Goal: Task Accomplishment & Management: Complete application form

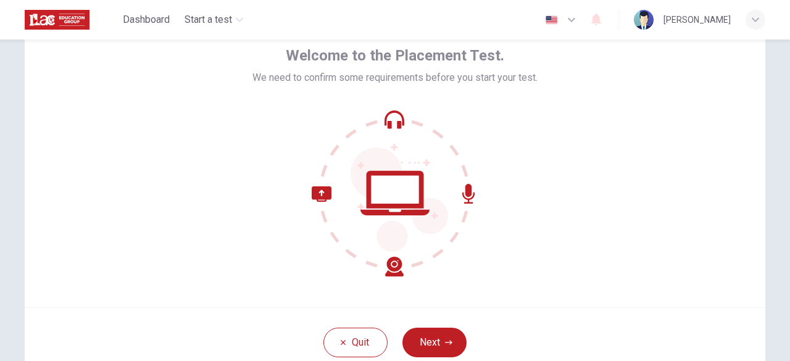
scroll to position [62, 0]
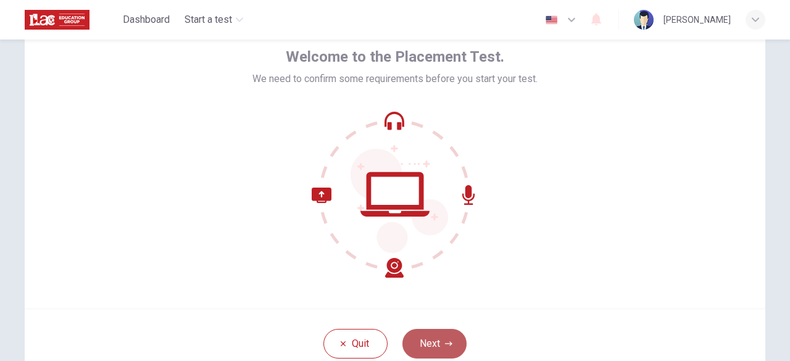
click at [436, 343] on button "Next" at bounding box center [434, 344] width 64 height 30
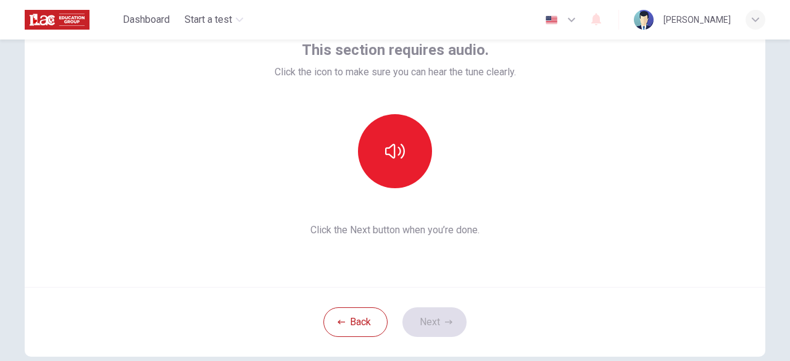
scroll to position [86, 0]
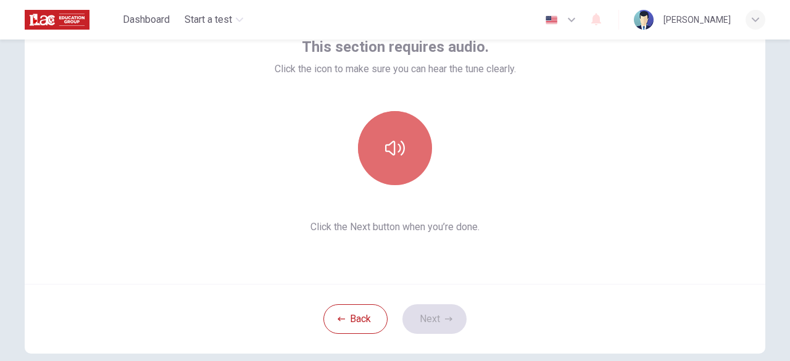
click at [395, 159] on button "button" at bounding box center [395, 148] width 74 height 74
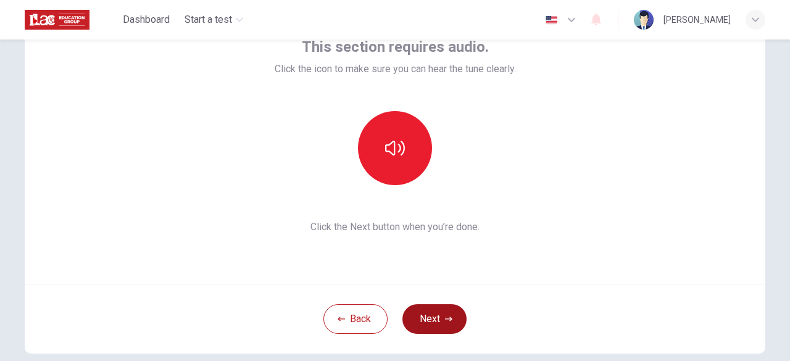
click at [435, 324] on button "Next" at bounding box center [434, 319] width 64 height 30
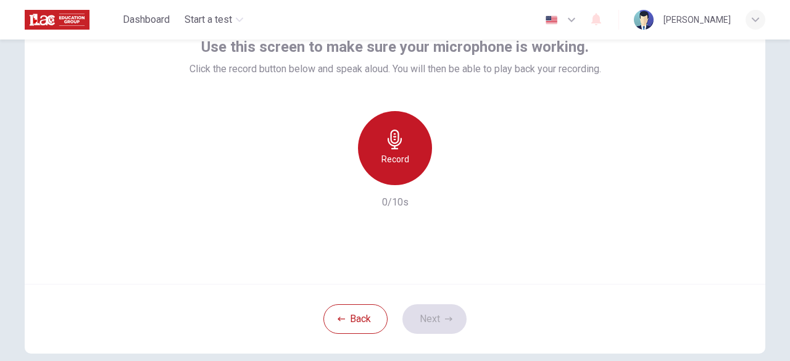
click at [393, 154] on h6 "Record" at bounding box center [395, 159] width 28 height 15
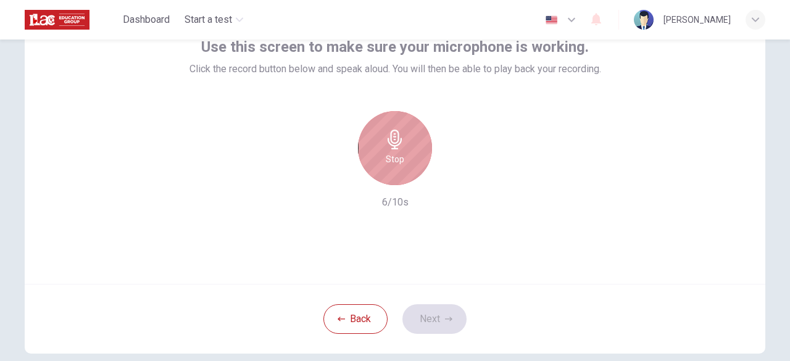
click at [393, 154] on h6 "Stop" at bounding box center [395, 159] width 19 height 15
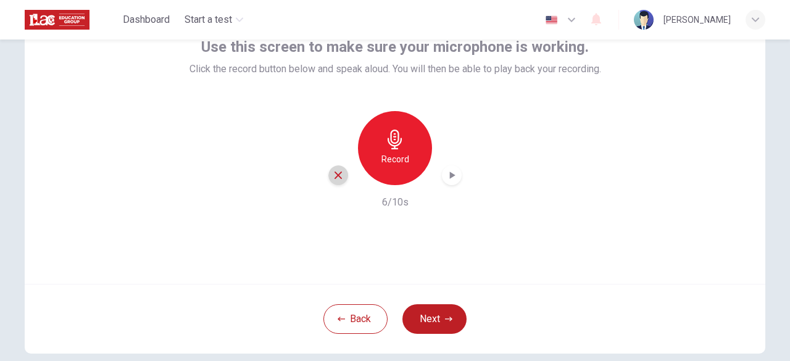
click at [333, 181] on div "button" at bounding box center [338, 175] width 20 height 20
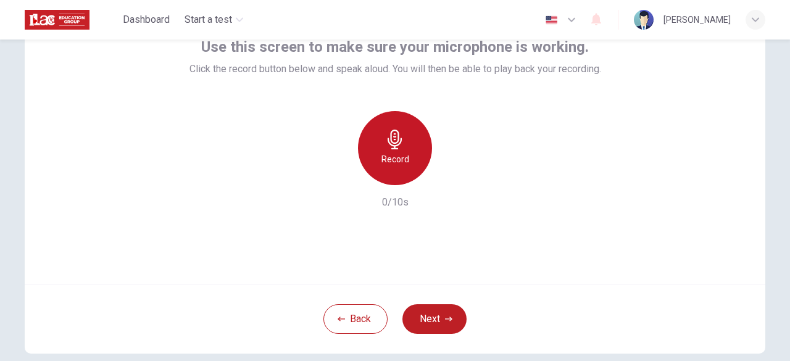
click at [398, 154] on h6 "Record" at bounding box center [395, 159] width 28 height 15
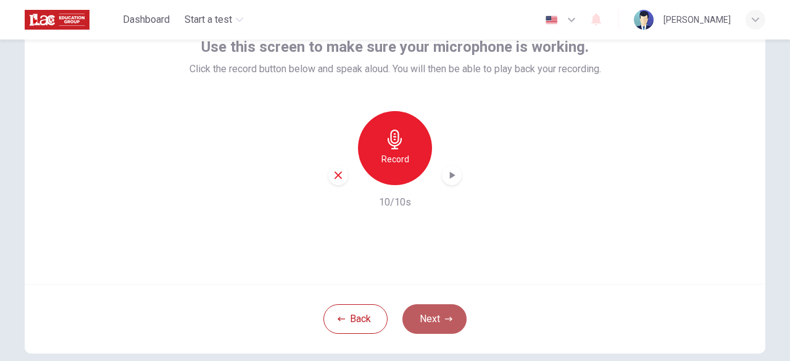
click at [428, 322] on button "Next" at bounding box center [434, 319] width 64 height 30
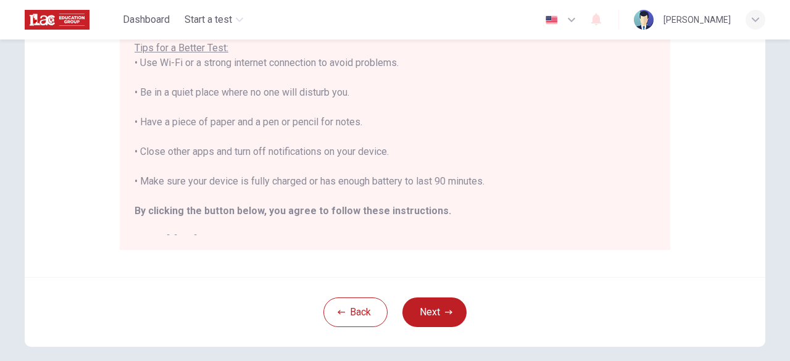
scroll to position [270, 0]
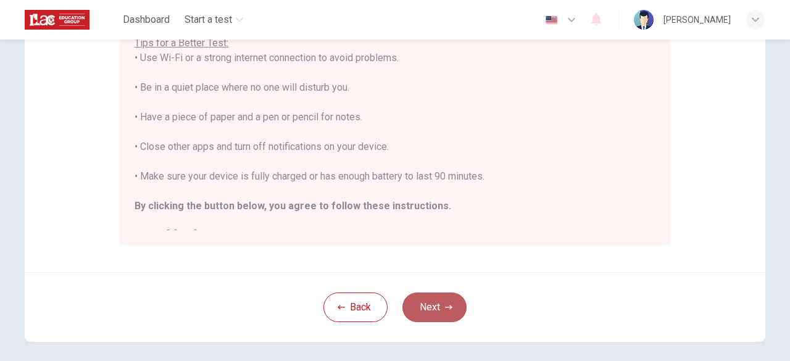
click at [431, 309] on button "Next" at bounding box center [434, 308] width 64 height 30
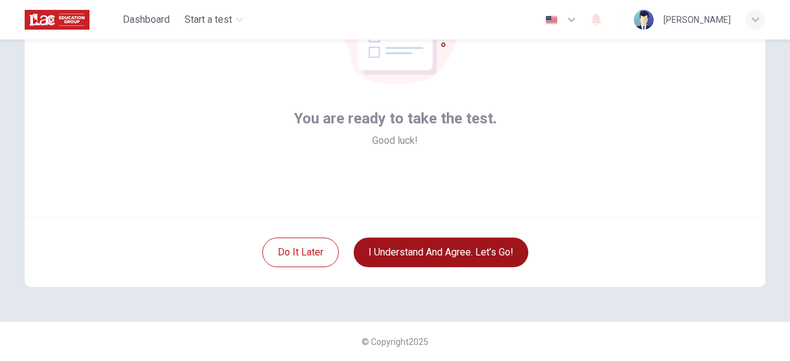
scroll to position [152, 0]
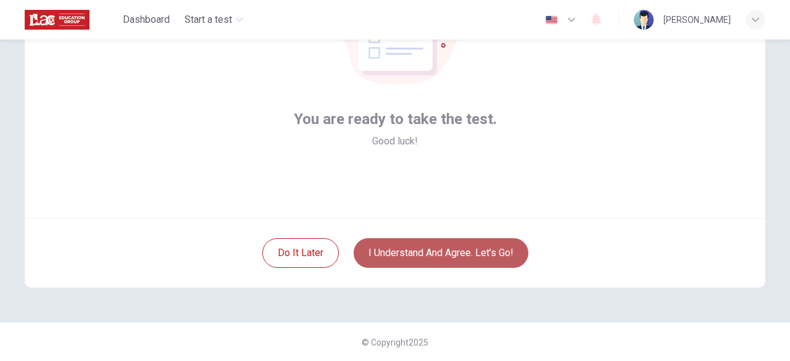
click at [449, 261] on button "I understand and agree. Let’s go!" at bounding box center [441, 253] width 175 height 30
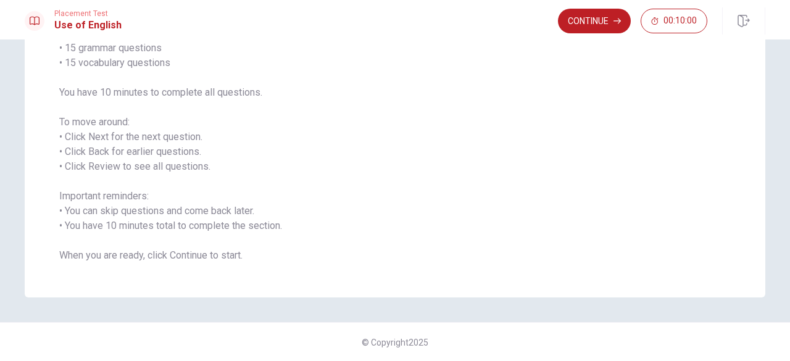
scroll to position [122, 0]
click at [597, 23] on button "Continue" at bounding box center [594, 21] width 73 height 25
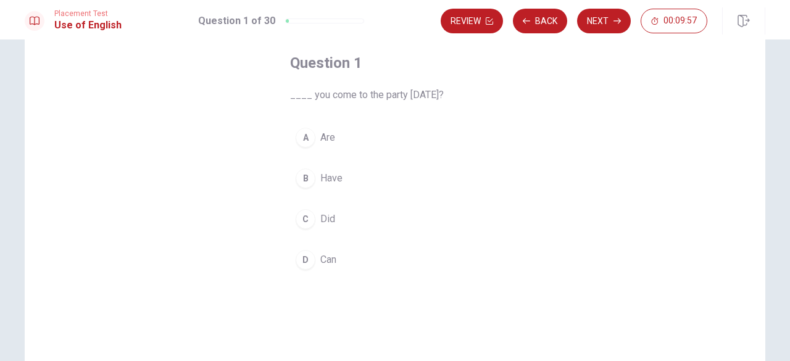
scroll to position [62, 0]
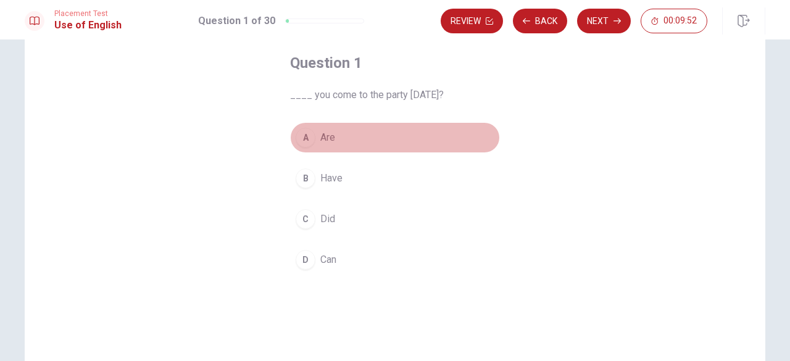
click at [320, 136] on span "Are" at bounding box center [327, 137] width 15 height 15
click at [358, 148] on button "A Are" at bounding box center [395, 137] width 210 height 31
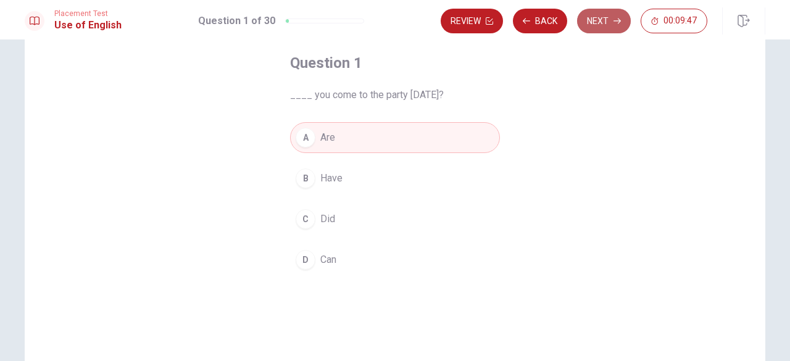
click at [607, 28] on button "Next" at bounding box center [604, 21] width 54 height 25
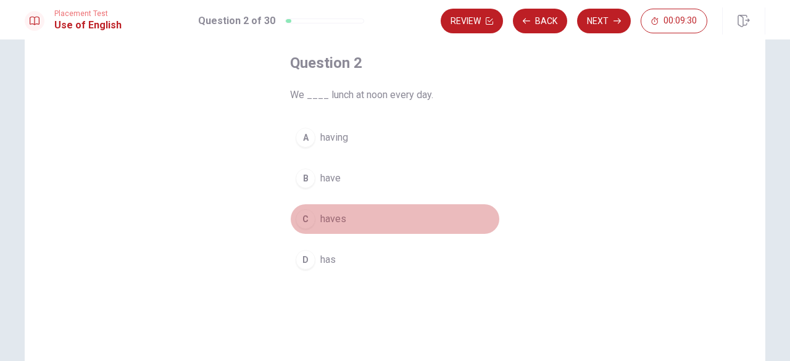
click at [336, 215] on span "haves" at bounding box center [333, 219] width 26 height 15
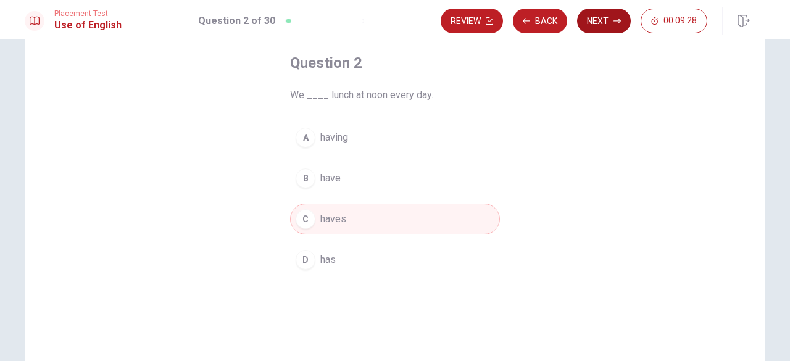
click at [611, 19] on button "Next" at bounding box center [604, 21] width 54 height 25
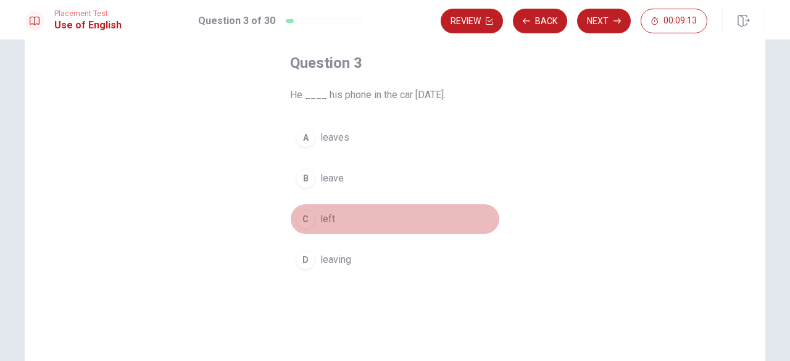
click at [308, 221] on div "C" at bounding box center [306, 219] width 20 height 20
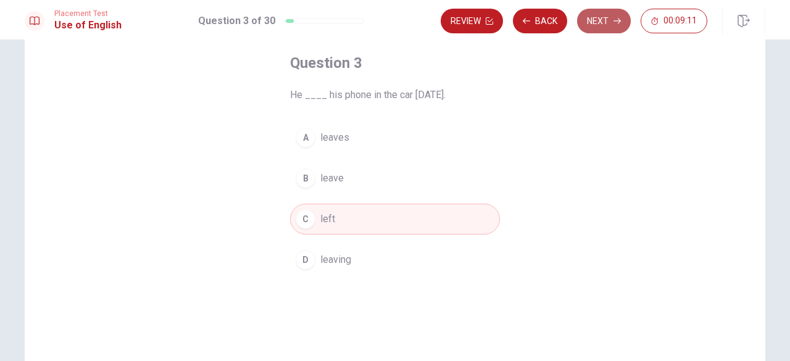
click at [613, 22] on icon "button" at bounding box center [616, 20] width 7 height 7
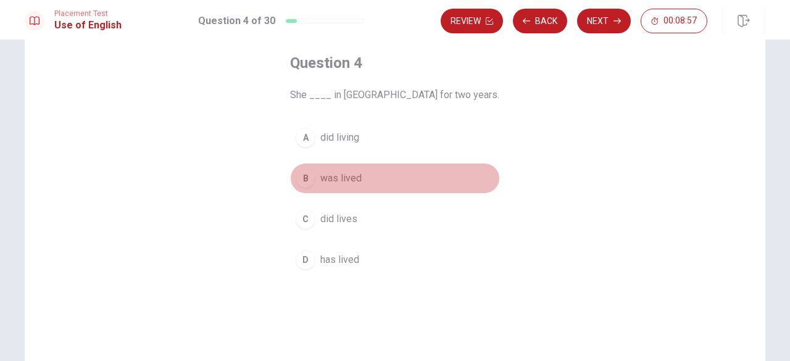
click at [307, 183] on div "B" at bounding box center [306, 178] width 20 height 20
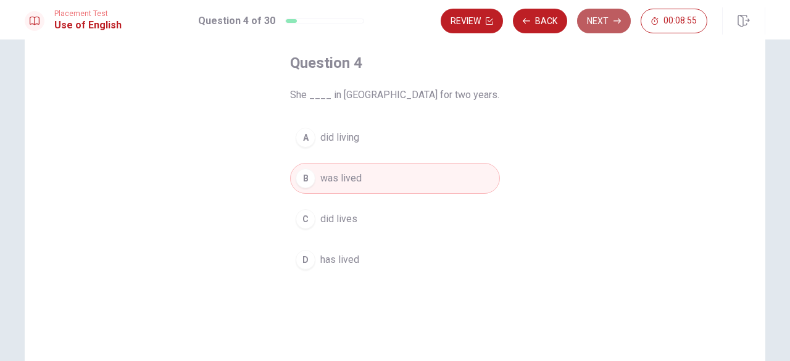
click at [605, 26] on button "Next" at bounding box center [604, 21] width 54 height 25
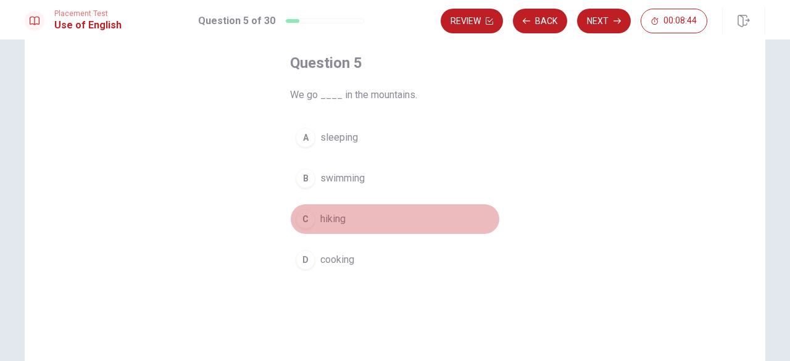
click at [305, 218] on div "C" at bounding box center [306, 219] width 20 height 20
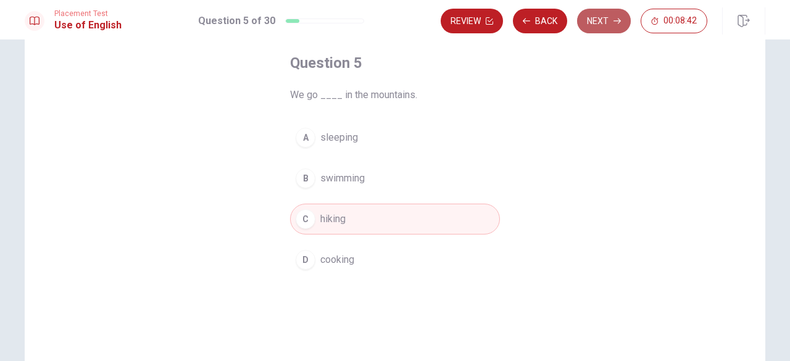
click at [603, 24] on button "Next" at bounding box center [604, 21] width 54 height 25
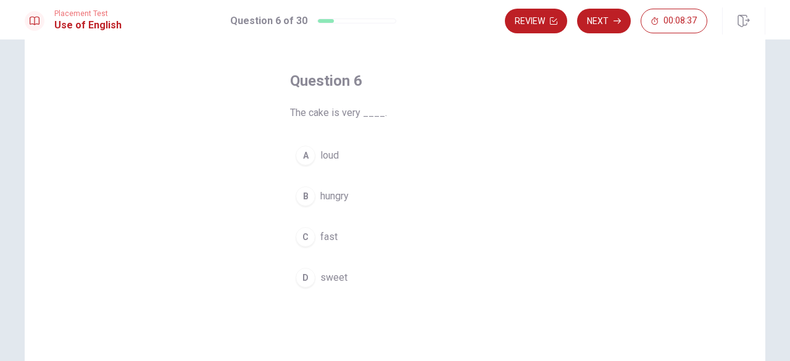
scroll to position [44, 0]
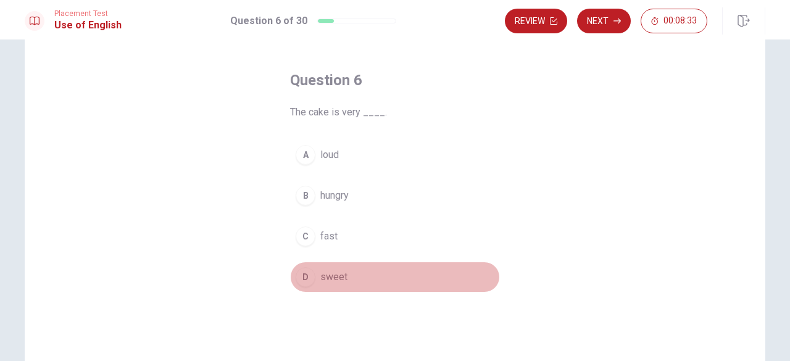
click at [302, 277] on div "D" at bounding box center [306, 277] width 20 height 20
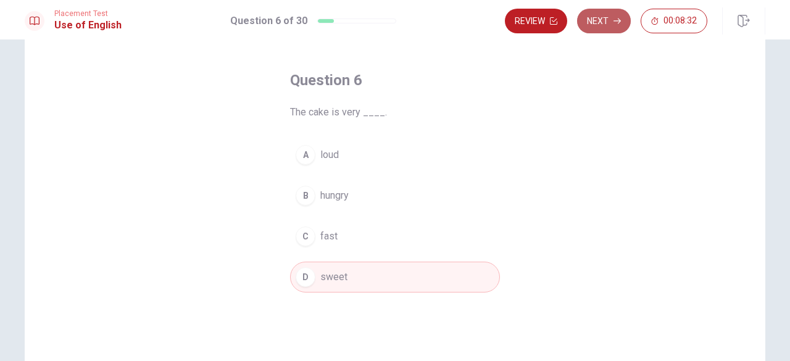
click at [606, 18] on button "Next" at bounding box center [604, 21] width 54 height 25
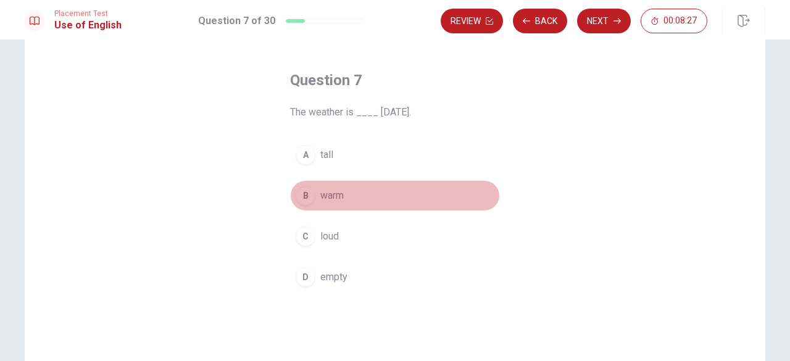
click at [302, 196] on div "B" at bounding box center [306, 196] width 20 height 20
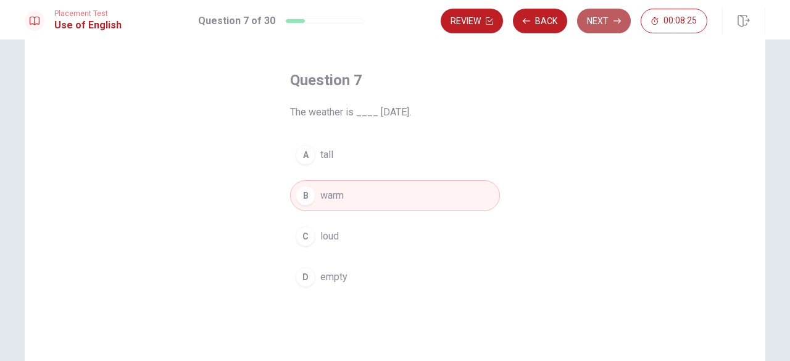
click at [605, 28] on button "Next" at bounding box center [604, 21] width 54 height 25
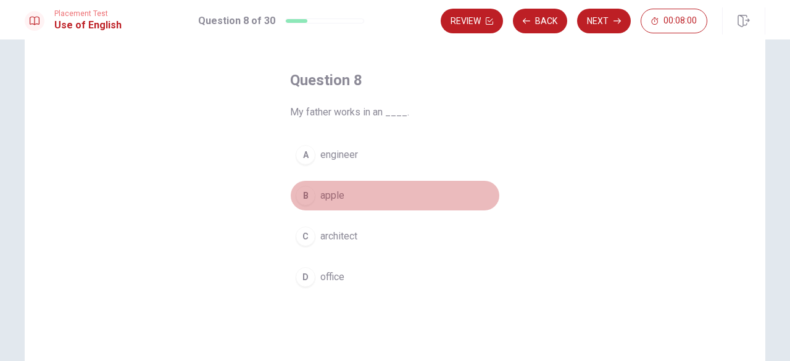
click at [306, 196] on div "B" at bounding box center [306, 196] width 20 height 20
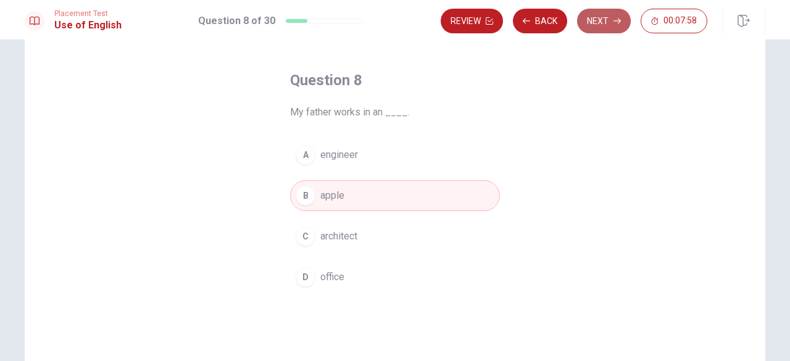
click at [601, 29] on button "Next" at bounding box center [604, 21] width 54 height 25
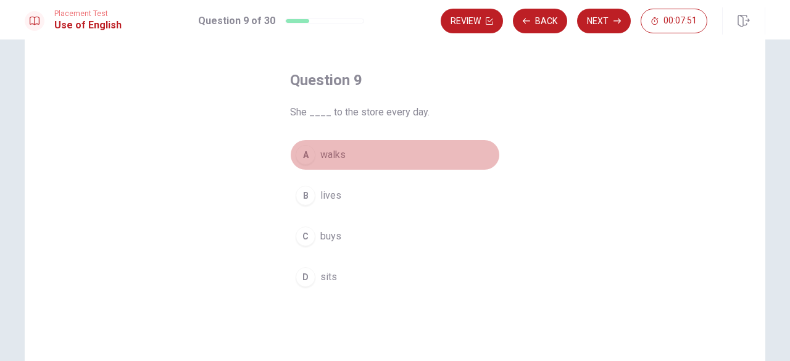
click at [305, 155] on div "A" at bounding box center [306, 155] width 20 height 20
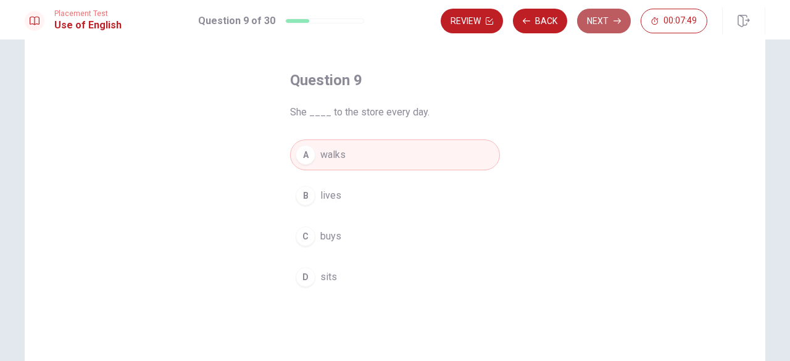
click at [605, 24] on button "Next" at bounding box center [604, 21] width 54 height 25
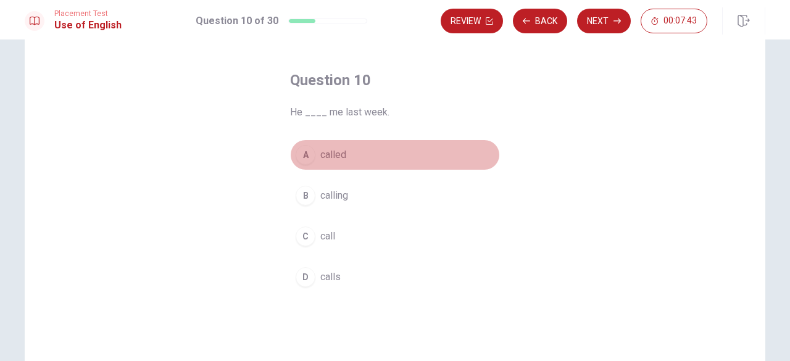
click at [301, 155] on div "A" at bounding box center [306, 155] width 20 height 20
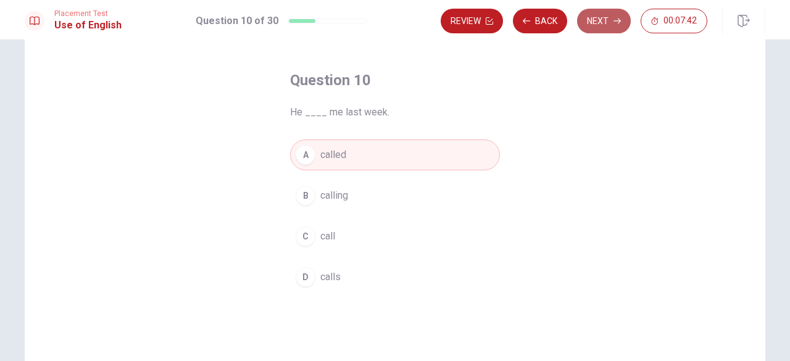
click at [605, 21] on button "Next" at bounding box center [604, 21] width 54 height 25
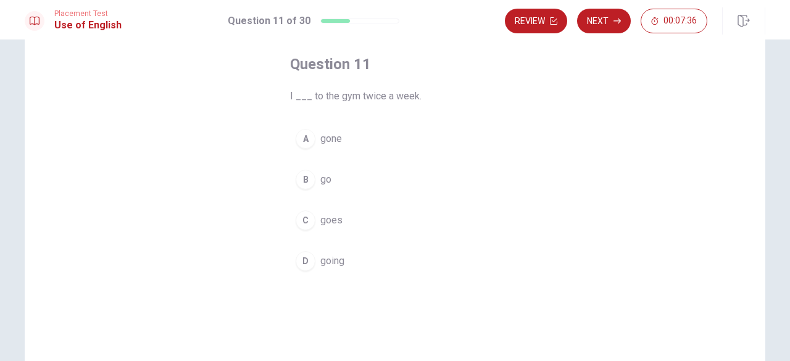
scroll to position [66, 0]
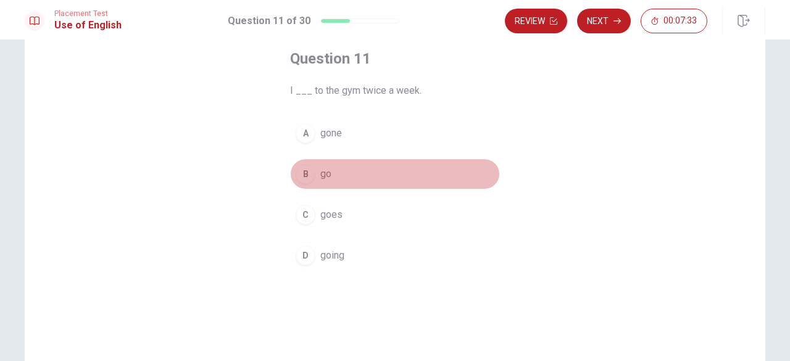
click at [303, 176] on div "B" at bounding box center [306, 174] width 20 height 20
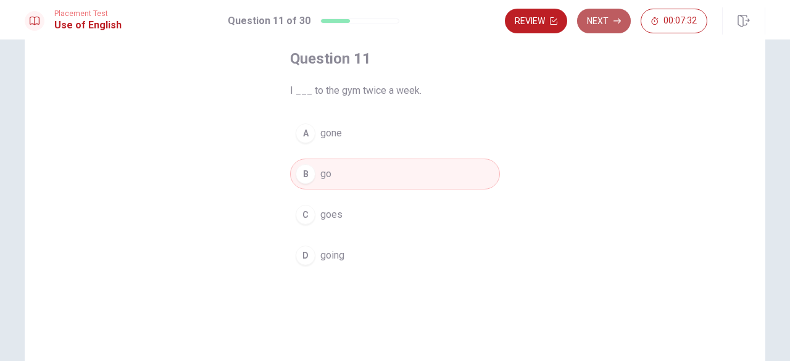
click at [603, 25] on button "Next" at bounding box center [604, 21] width 54 height 25
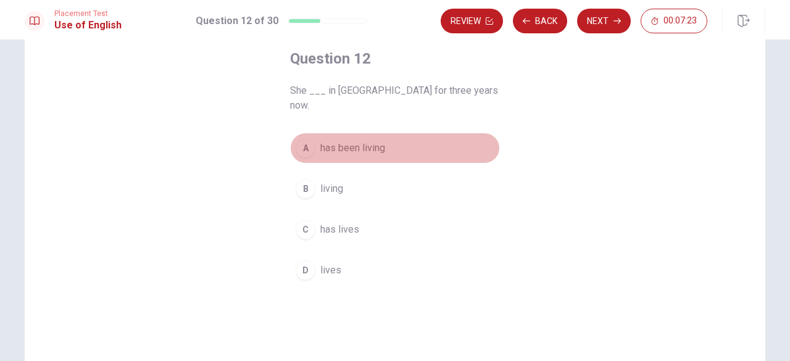
click at [304, 138] on div "A" at bounding box center [306, 148] width 20 height 20
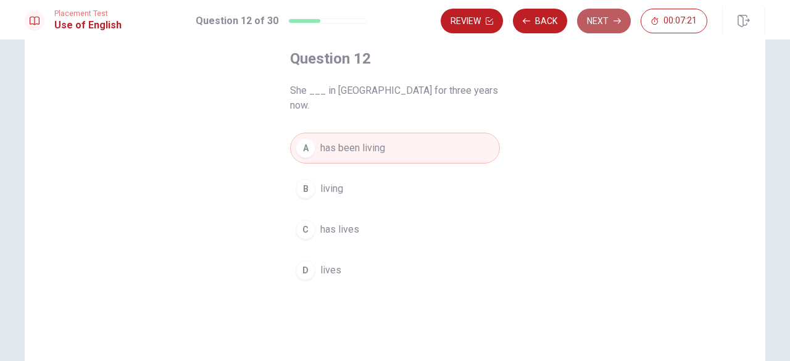
click at [611, 25] on button "Next" at bounding box center [604, 21] width 54 height 25
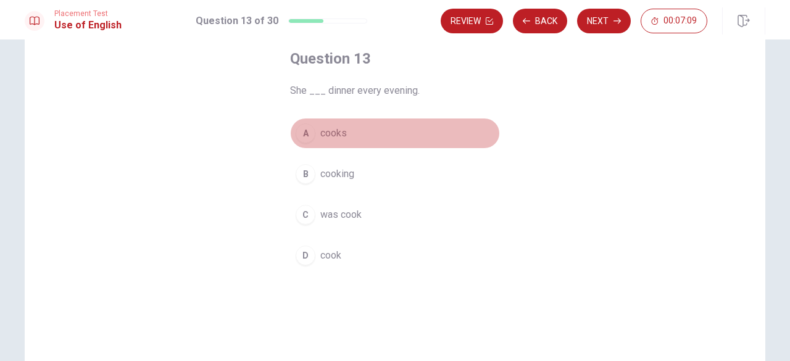
click at [301, 134] on div "A" at bounding box center [306, 133] width 20 height 20
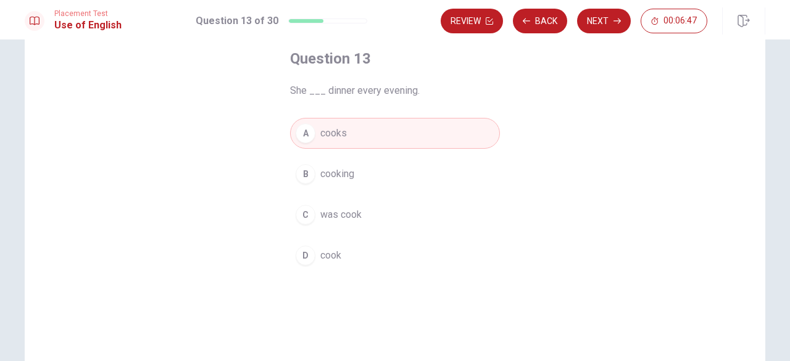
click at [302, 257] on div "D" at bounding box center [306, 256] width 20 height 20
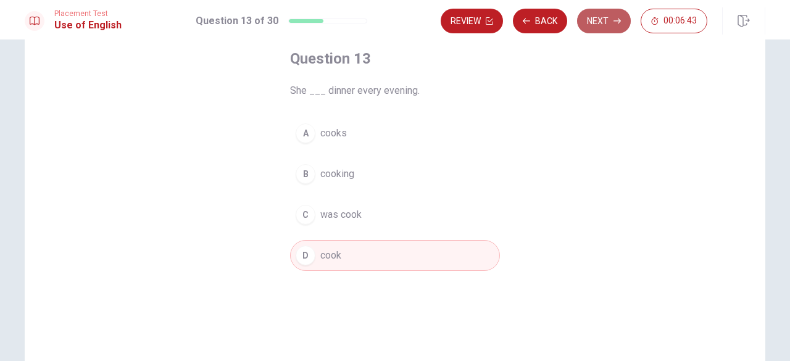
click at [615, 19] on icon "button" at bounding box center [616, 20] width 7 height 7
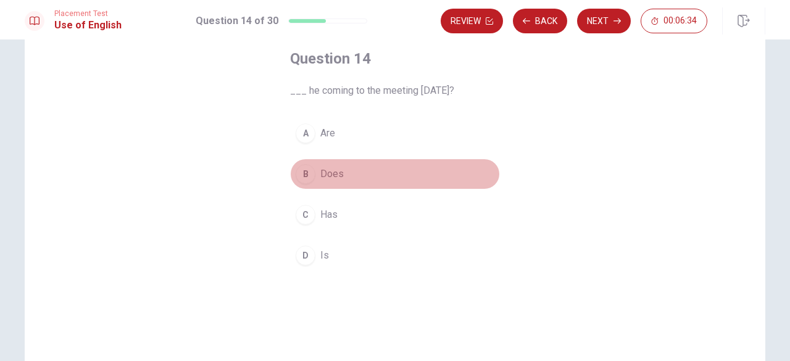
click at [300, 176] on div "B" at bounding box center [306, 174] width 20 height 20
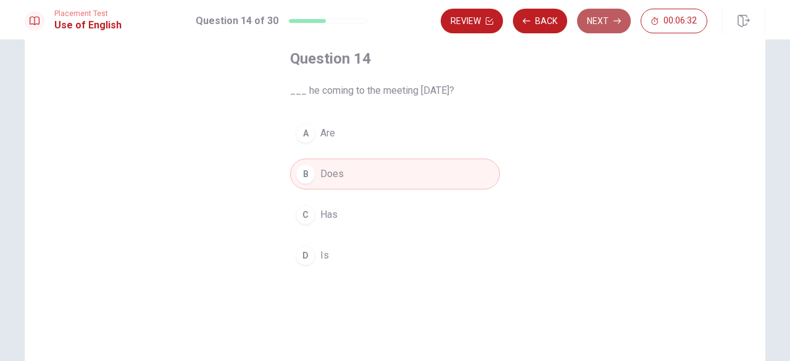
click at [606, 22] on button "Next" at bounding box center [604, 21] width 54 height 25
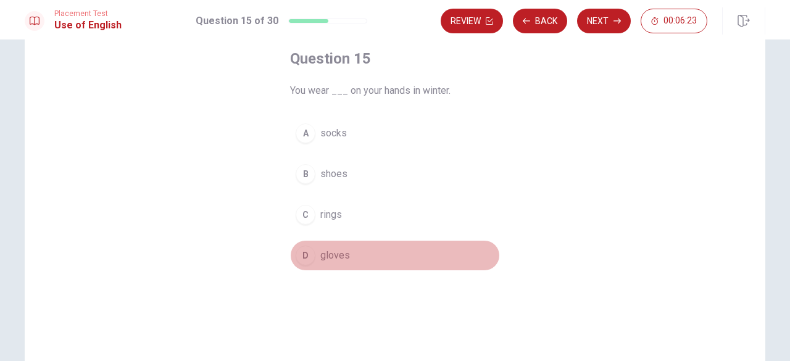
click at [304, 256] on div "D" at bounding box center [306, 256] width 20 height 20
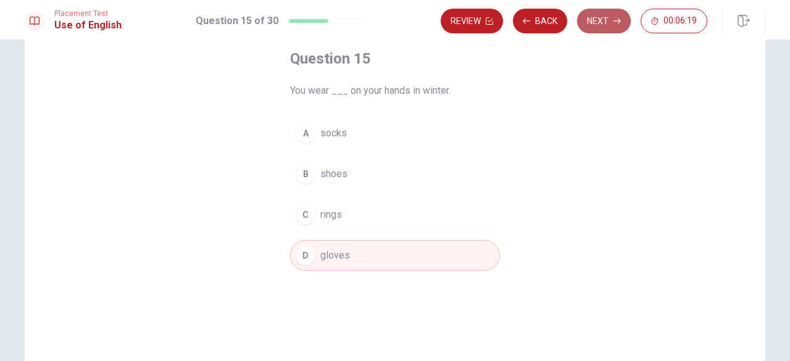
click at [600, 28] on button "Next" at bounding box center [604, 21] width 54 height 25
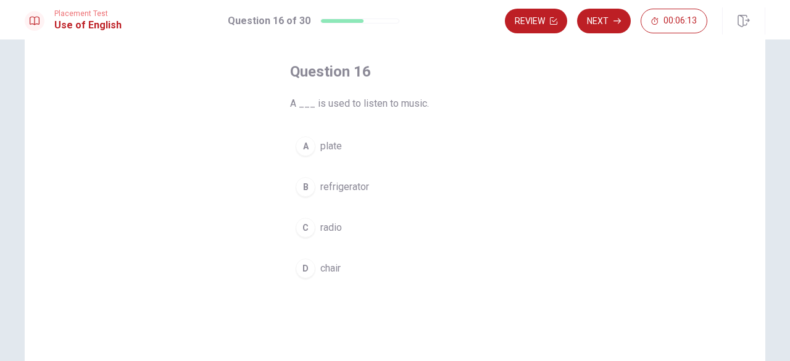
scroll to position [54, 0]
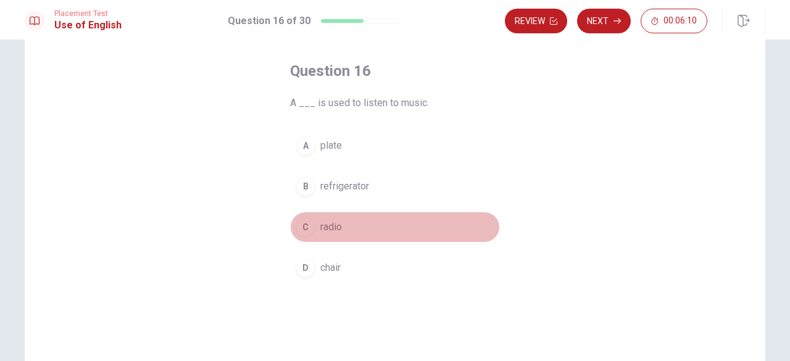
click at [309, 228] on div "C" at bounding box center [306, 227] width 20 height 20
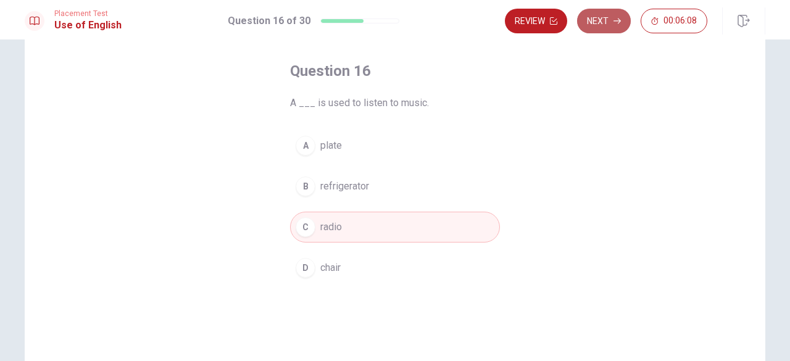
click at [617, 28] on button "Next" at bounding box center [604, 21] width 54 height 25
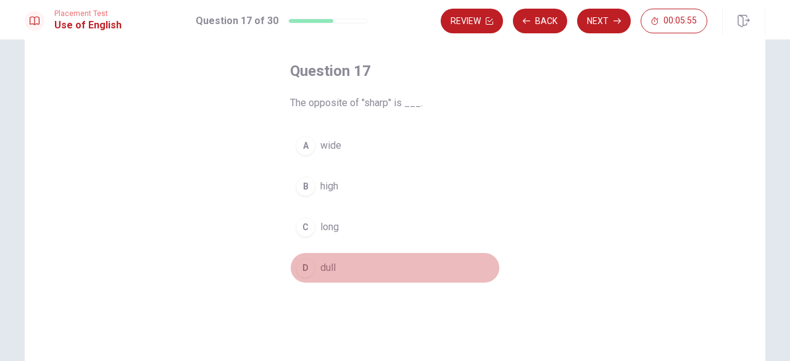
click at [303, 267] on div "D" at bounding box center [306, 268] width 20 height 20
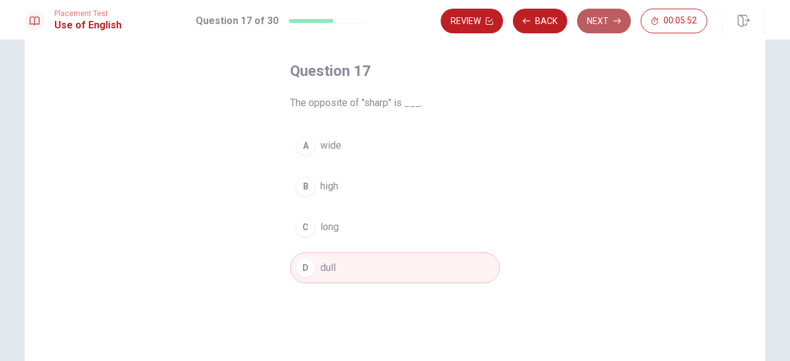
click at [609, 20] on button "Next" at bounding box center [604, 21] width 54 height 25
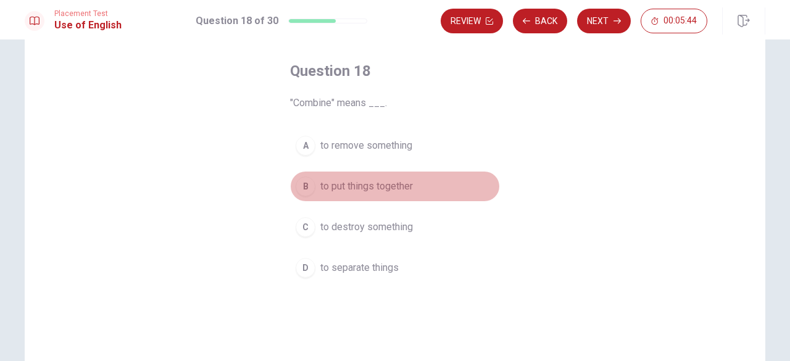
click at [298, 184] on div "B" at bounding box center [306, 187] width 20 height 20
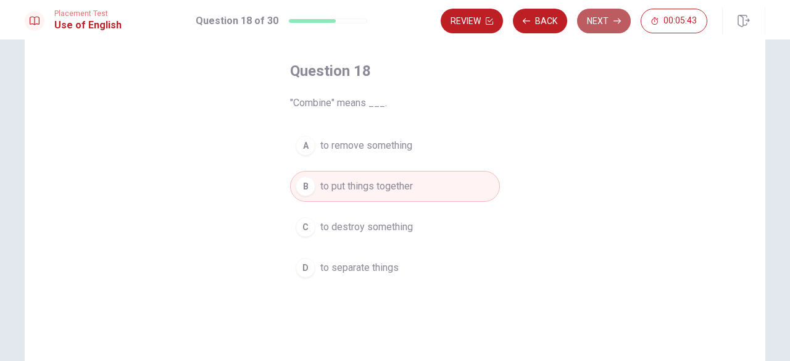
click at [589, 22] on button "Next" at bounding box center [604, 21] width 54 height 25
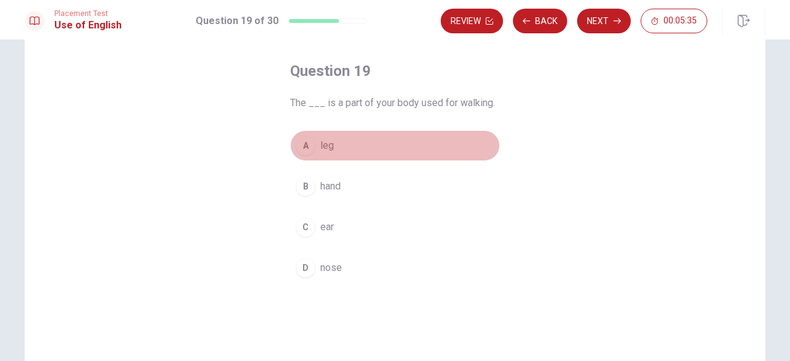
click at [300, 148] on div "A" at bounding box center [306, 146] width 20 height 20
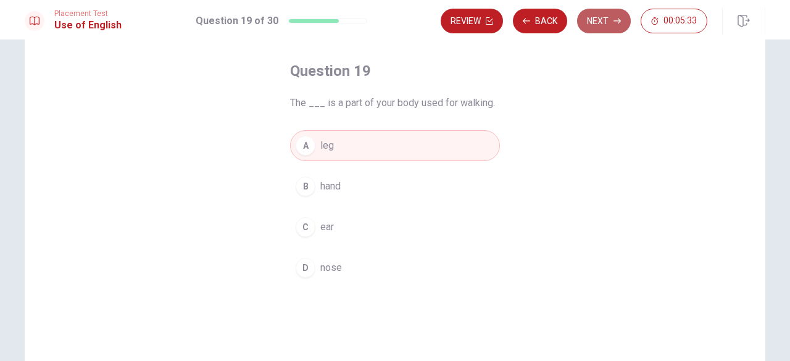
click at [604, 24] on button "Next" at bounding box center [604, 21] width 54 height 25
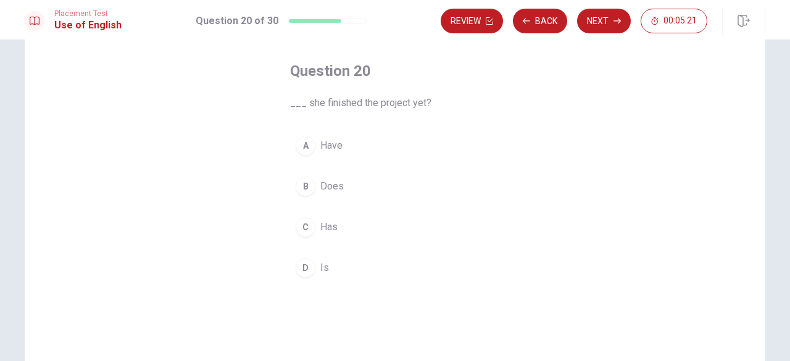
click at [302, 225] on div "C" at bounding box center [306, 227] width 20 height 20
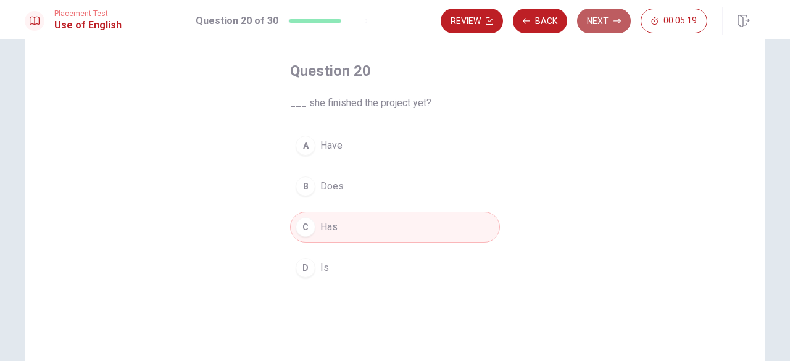
click at [608, 28] on button "Next" at bounding box center [604, 21] width 54 height 25
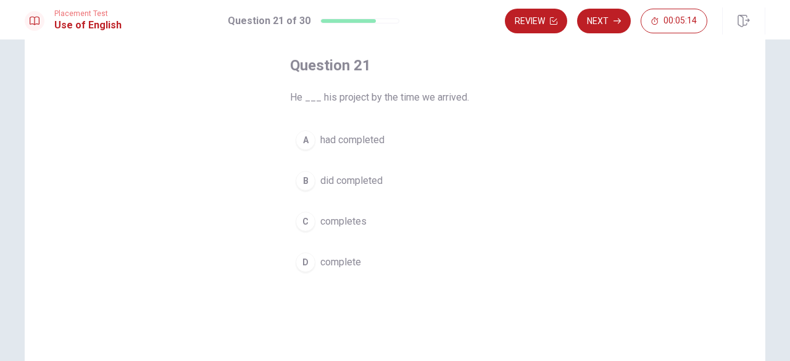
scroll to position [64, 0]
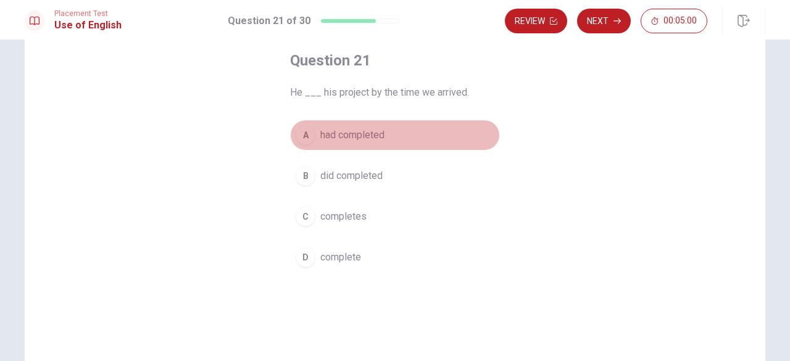
click at [304, 134] on div "A" at bounding box center [306, 135] width 20 height 20
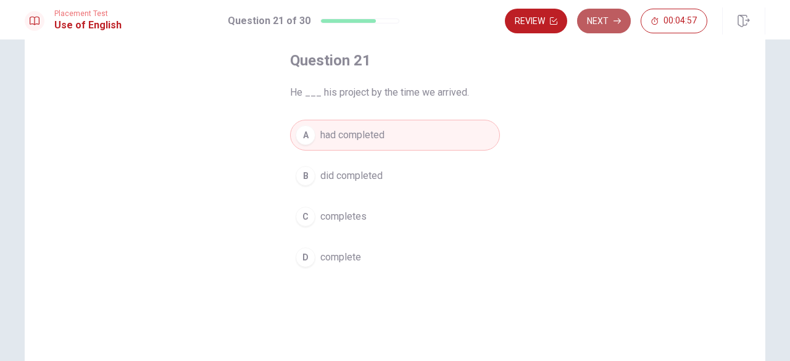
click at [610, 23] on button "Next" at bounding box center [604, 21] width 54 height 25
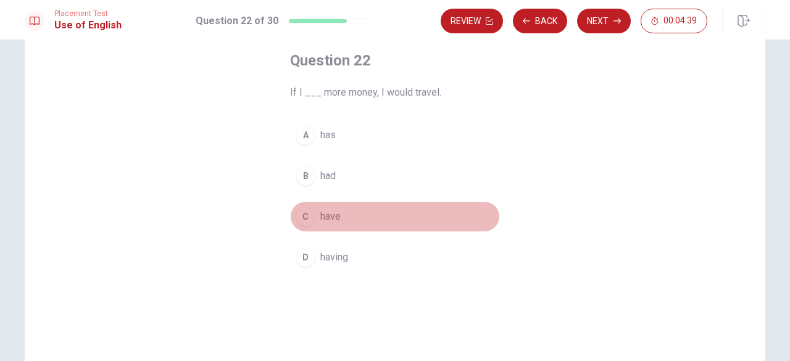
click at [304, 218] on div "C" at bounding box center [306, 217] width 20 height 20
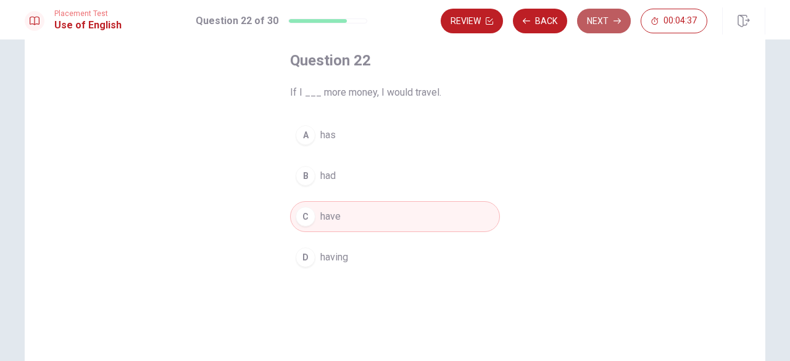
click at [617, 28] on button "Next" at bounding box center [604, 21] width 54 height 25
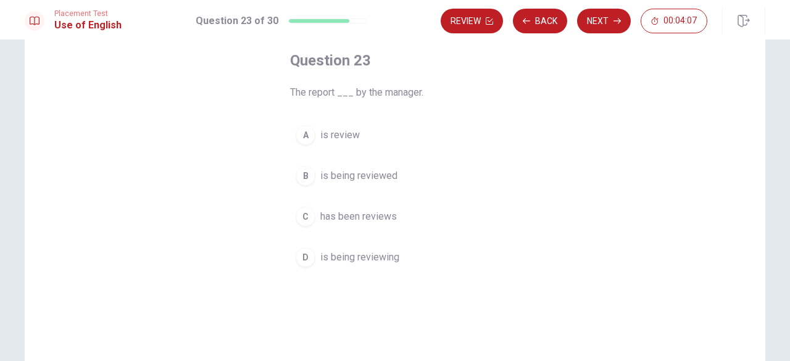
click at [303, 252] on div "D" at bounding box center [306, 257] width 20 height 20
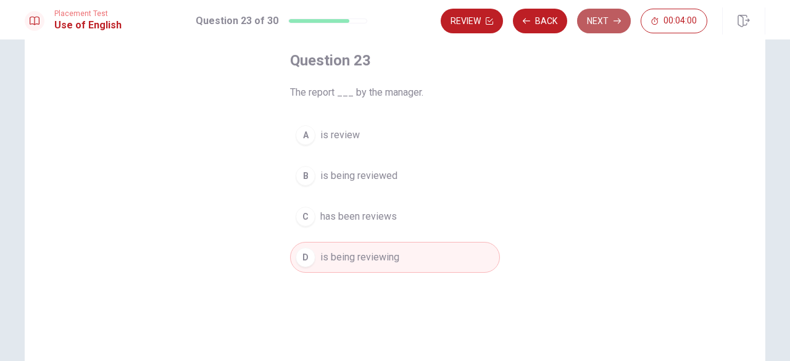
click at [609, 23] on button "Next" at bounding box center [604, 21] width 54 height 25
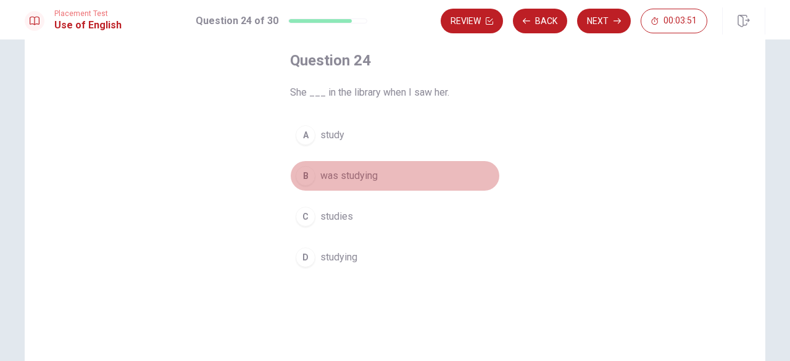
click at [302, 173] on div "B" at bounding box center [306, 176] width 20 height 20
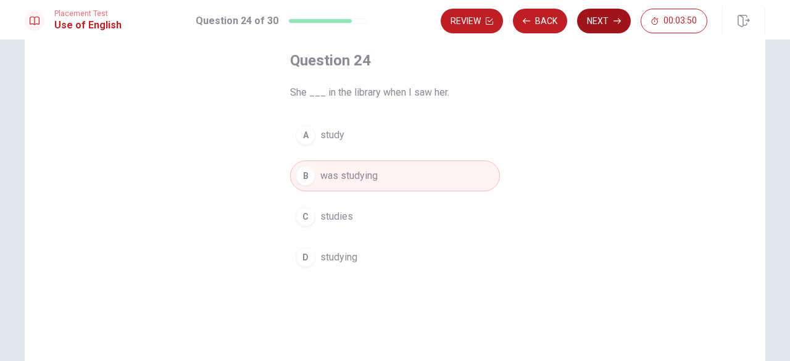
click at [604, 30] on button "Next" at bounding box center [604, 21] width 54 height 25
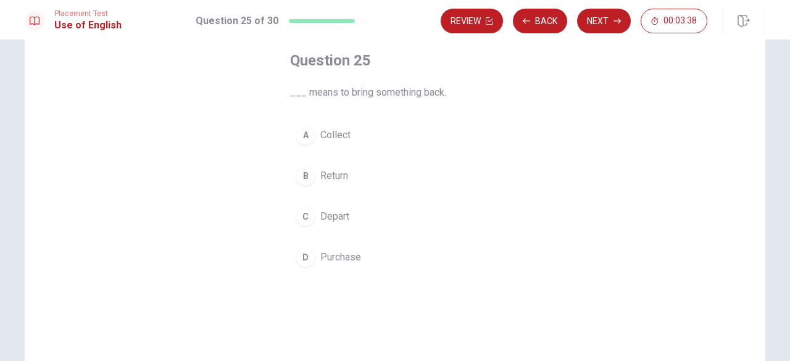
click at [304, 181] on div "B" at bounding box center [306, 176] width 20 height 20
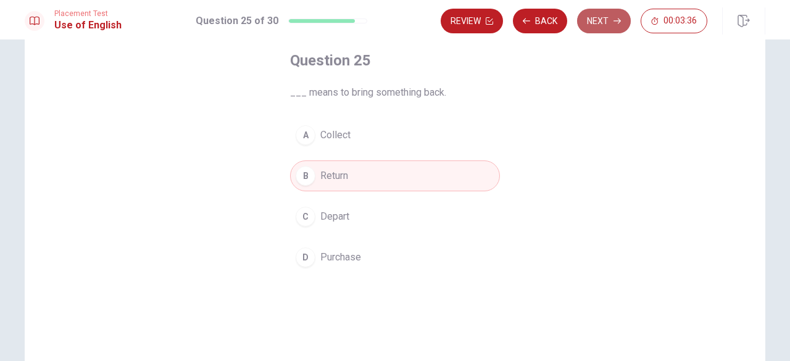
click at [595, 25] on button "Next" at bounding box center [604, 21] width 54 height 25
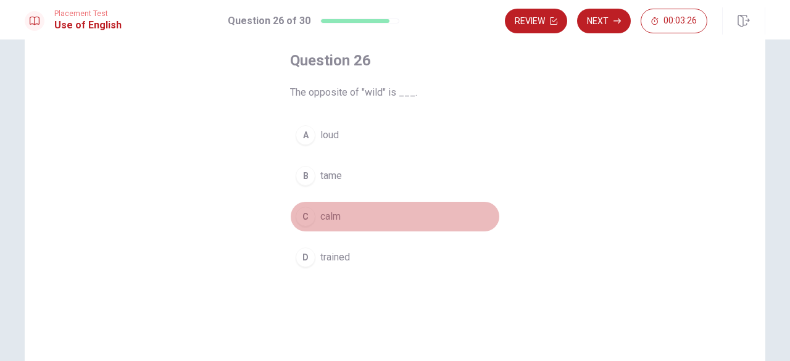
click at [301, 223] on div "C" at bounding box center [306, 217] width 20 height 20
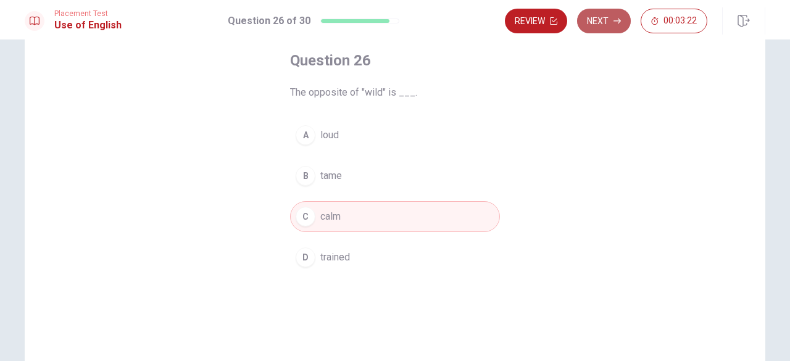
click at [608, 23] on button "Next" at bounding box center [604, 21] width 54 height 25
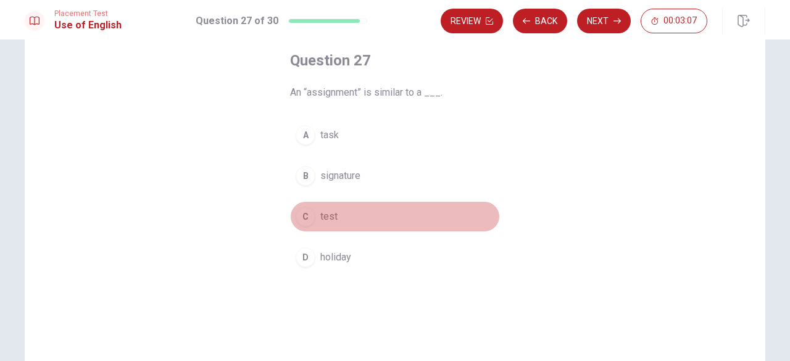
click at [304, 217] on div "C" at bounding box center [306, 217] width 20 height 20
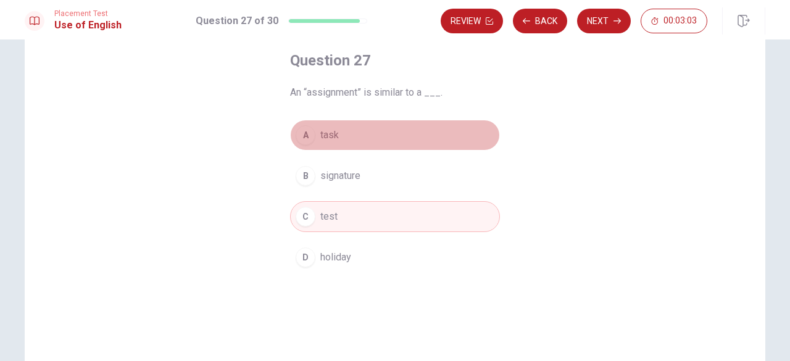
click at [304, 135] on div "A" at bounding box center [306, 135] width 20 height 20
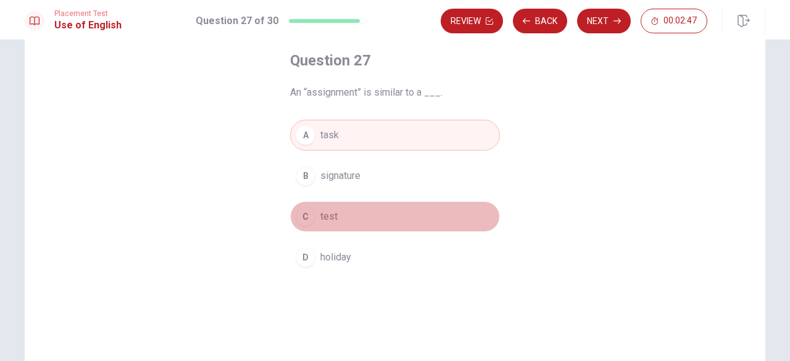
click at [304, 218] on div "C" at bounding box center [306, 217] width 20 height 20
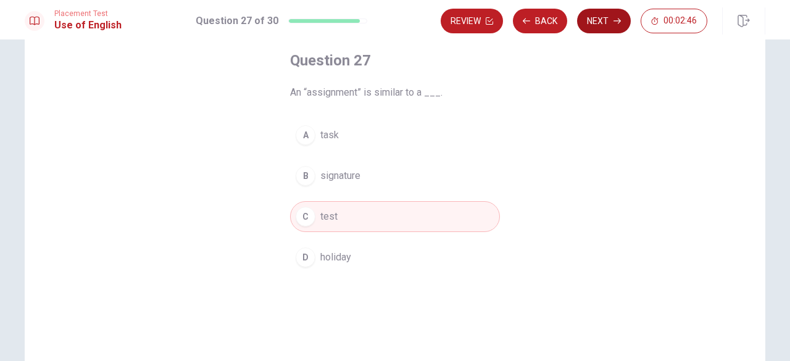
click at [606, 23] on button "Next" at bounding box center [604, 21] width 54 height 25
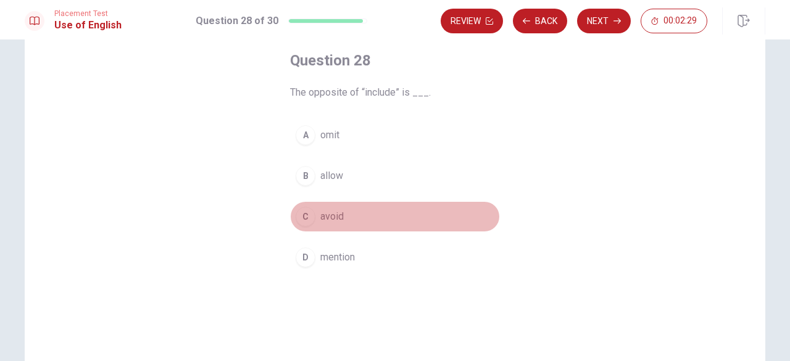
click at [304, 218] on div "C" at bounding box center [306, 217] width 20 height 20
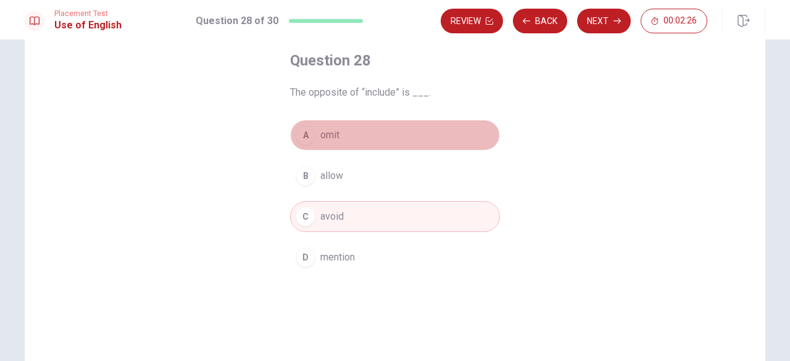
click at [302, 142] on div "A" at bounding box center [306, 135] width 20 height 20
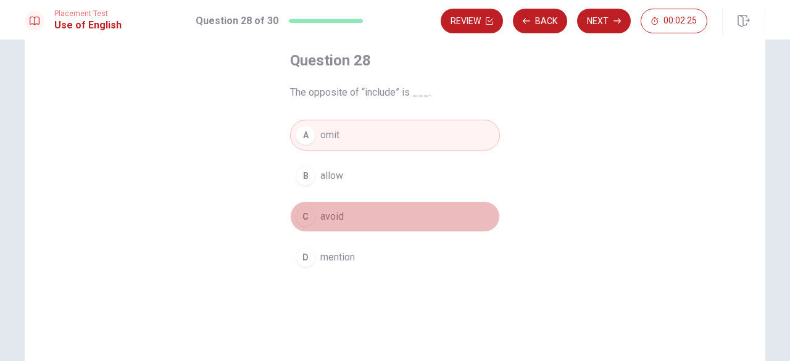
click at [304, 215] on div "C" at bounding box center [306, 217] width 20 height 20
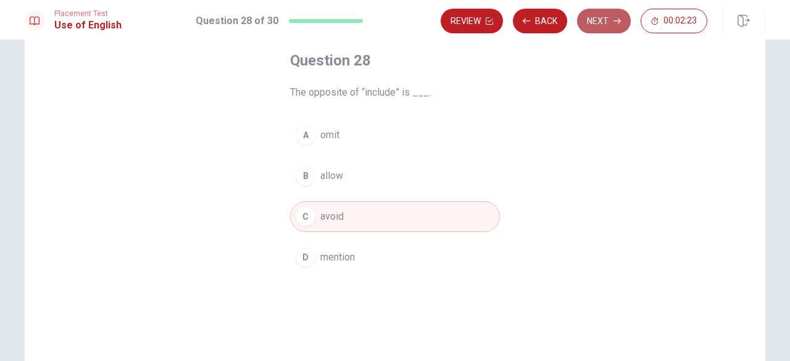
click at [599, 31] on button "Next" at bounding box center [604, 21] width 54 height 25
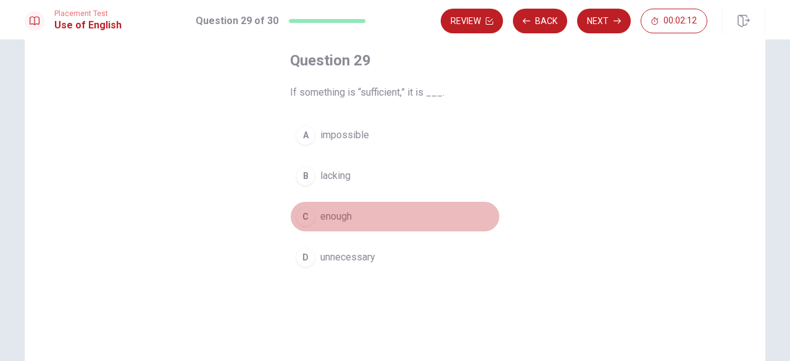
click at [303, 218] on div "C" at bounding box center [306, 217] width 20 height 20
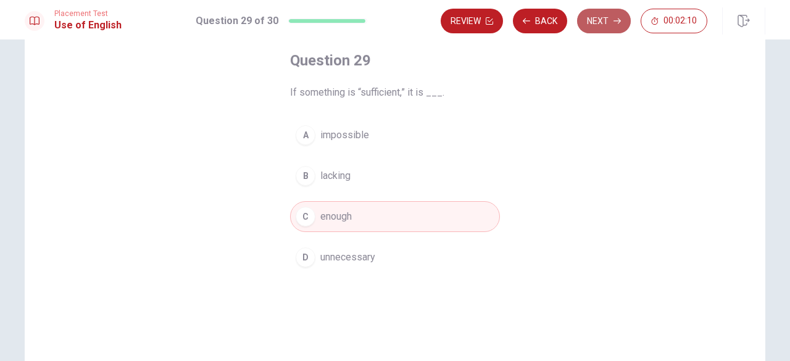
click at [612, 25] on button "Next" at bounding box center [604, 21] width 54 height 25
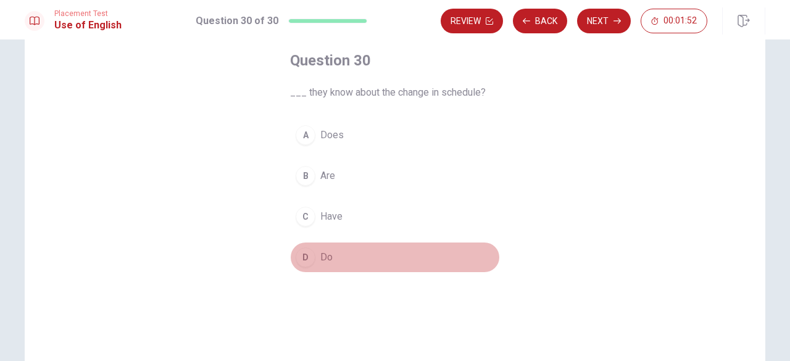
click at [304, 259] on div "D" at bounding box center [306, 257] width 20 height 20
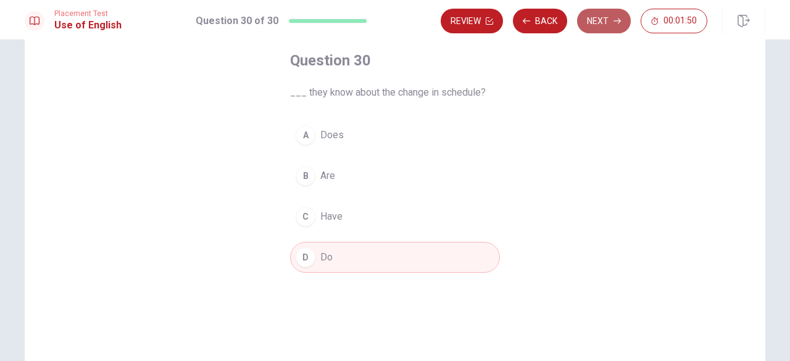
click at [604, 23] on button "Next" at bounding box center [604, 21] width 54 height 25
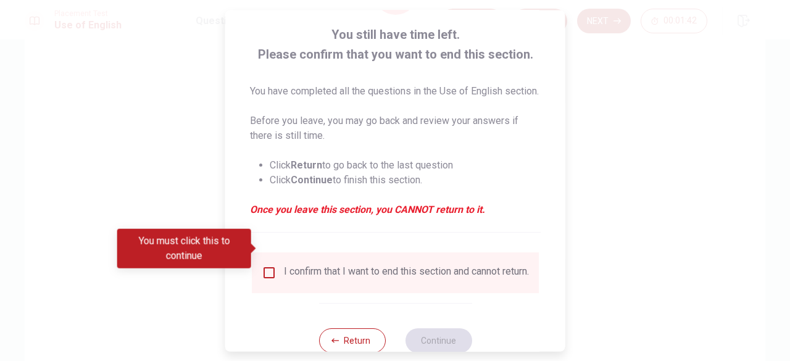
scroll to position [114, 0]
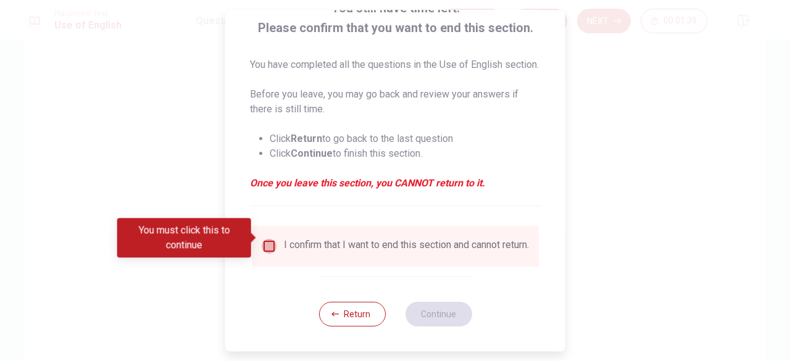
click at [265, 241] on input "You must click this to continue" at bounding box center [269, 246] width 15 height 15
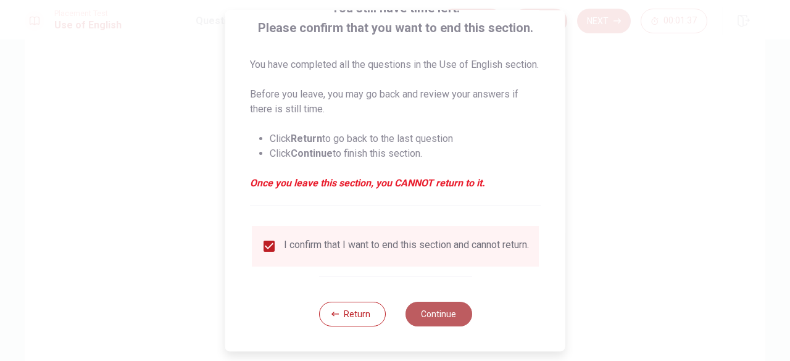
click at [434, 314] on button "Continue" at bounding box center [438, 314] width 67 height 25
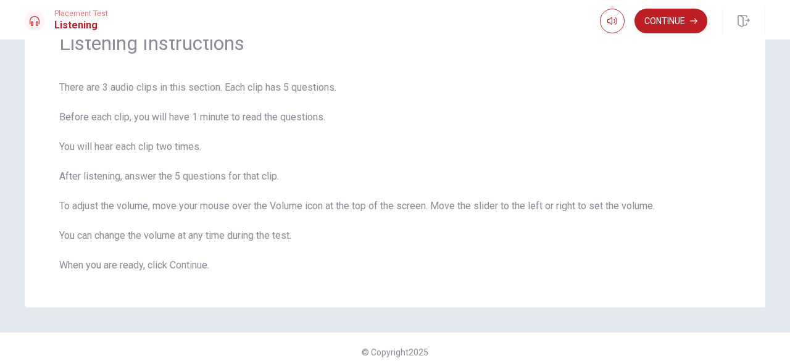
scroll to position [78, 0]
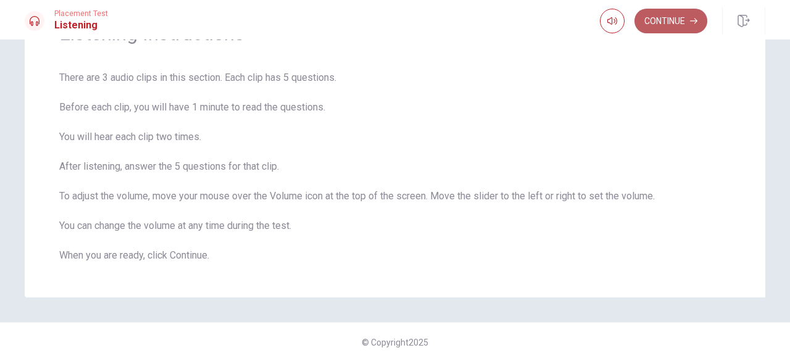
click at [680, 24] on button "Continue" at bounding box center [670, 21] width 73 height 25
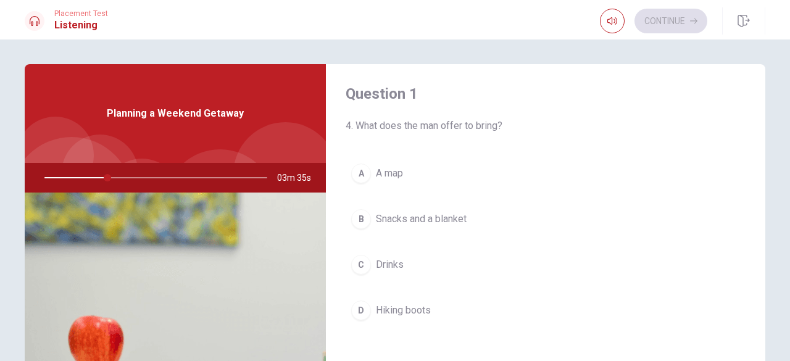
scroll to position [0, 0]
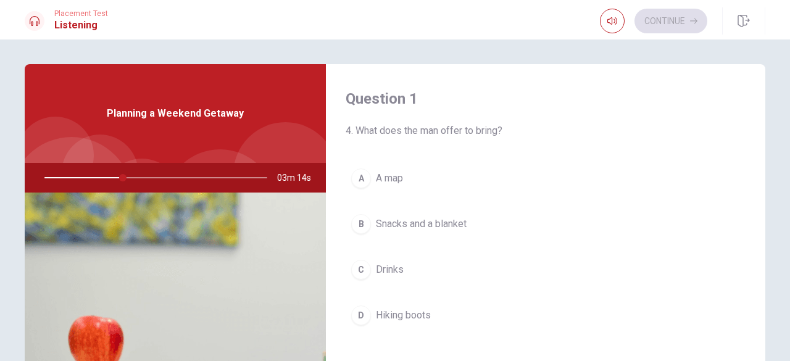
click at [470, 236] on button "B Snacks and a blanket" at bounding box center [546, 224] width 400 height 31
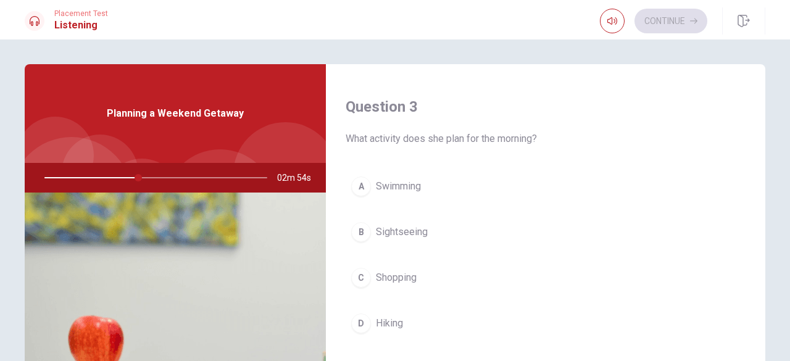
scroll to position [625, 0]
click at [497, 324] on button "D Hiking" at bounding box center [546, 322] width 400 height 31
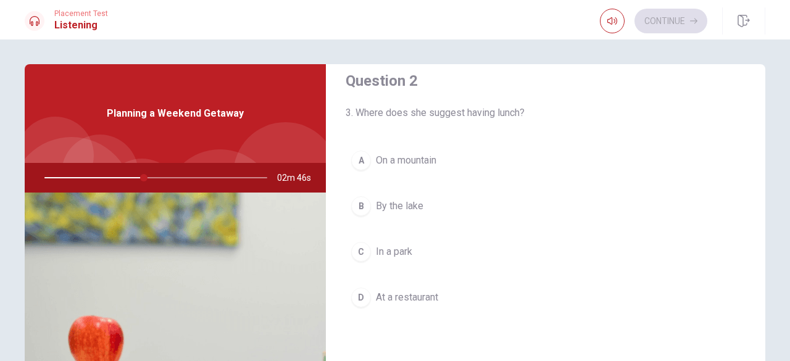
scroll to position [332, 0]
click at [542, 212] on button "B By the lake" at bounding box center [546, 208] width 400 height 31
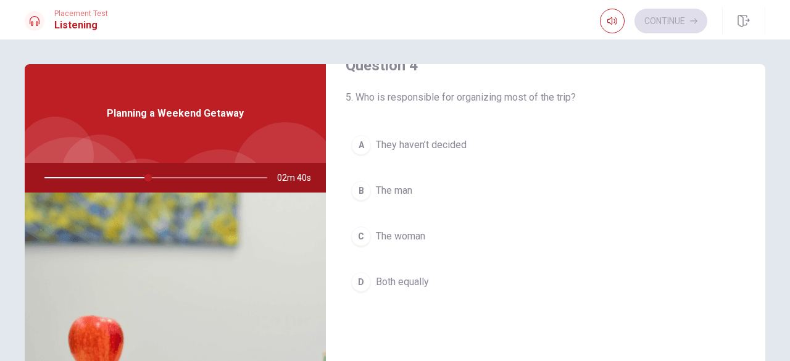
scroll to position [986, 0]
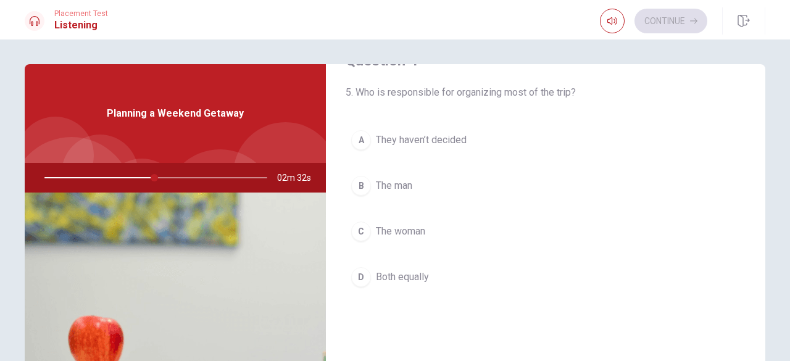
click at [517, 236] on button "C The woman" at bounding box center [546, 231] width 400 height 31
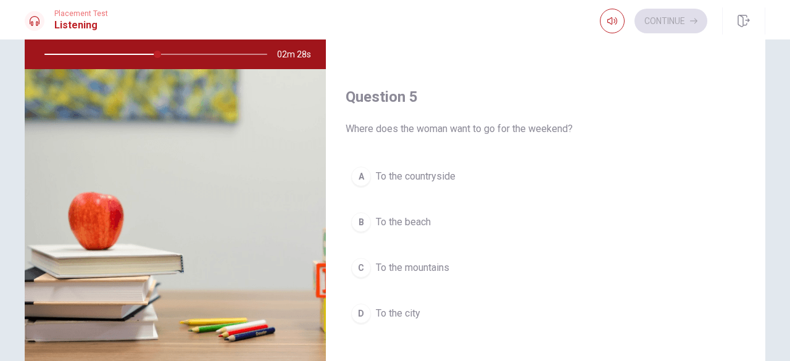
scroll to position [128, 0]
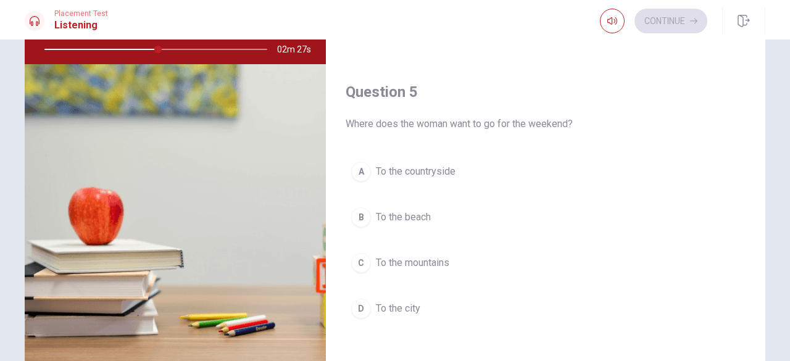
click at [570, 177] on button "A To the countryside" at bounding box center [546, 171] width 400 height 31
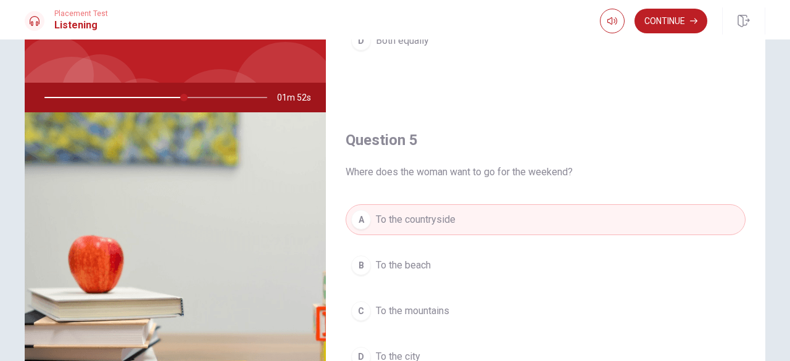
scroll to position [196, 0]
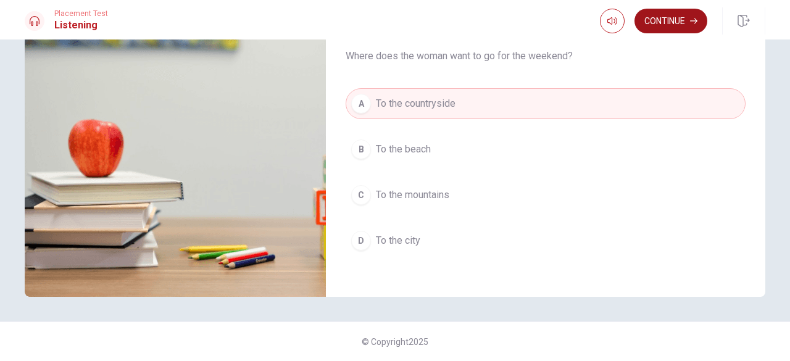
click at [688, 25] on button "Continue" at bounding box center [670, 21] width 73 height 25
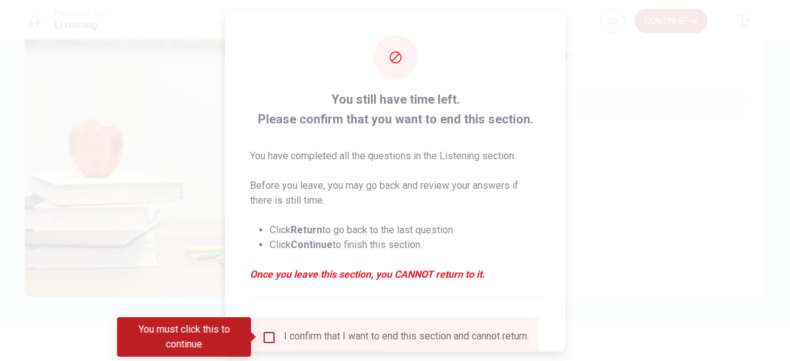
click at [264, 335] on input "You must click this to continue" at bounding box center [269, 337] width 15 height 15
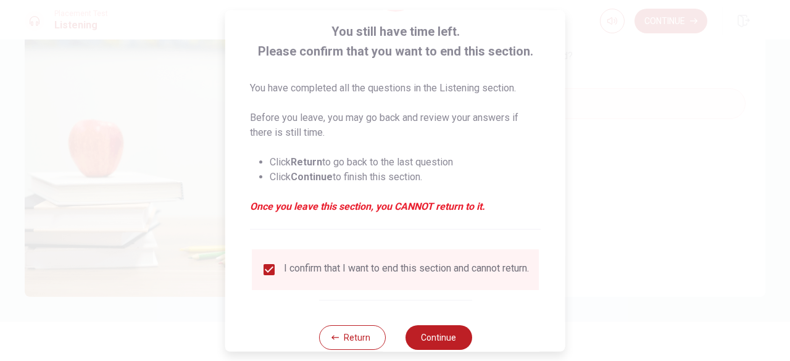
scroll to position [99, 0]
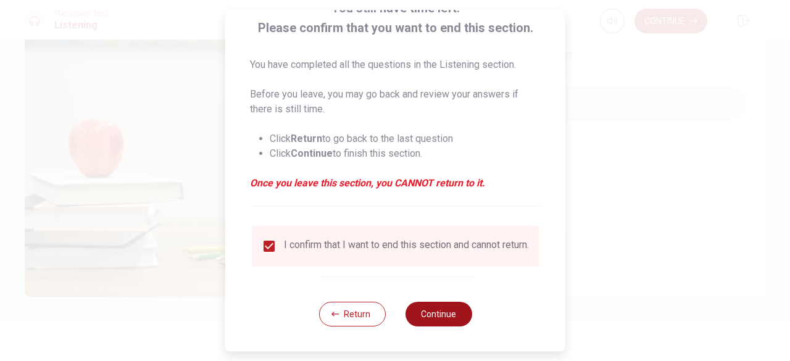
click at [454, 315] on button "Continue" at bounding box center [438, 314] width 67 height 25
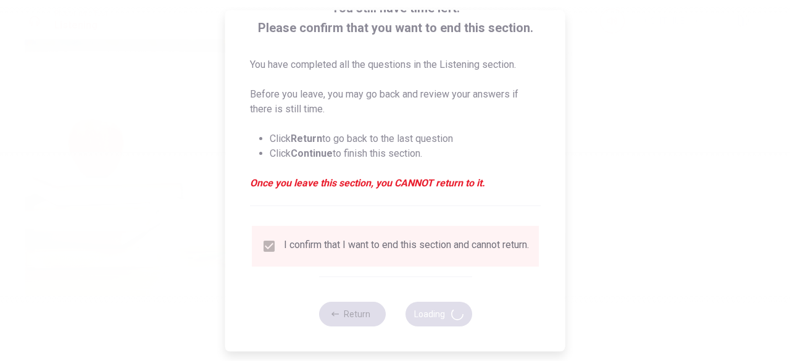
type input "66"
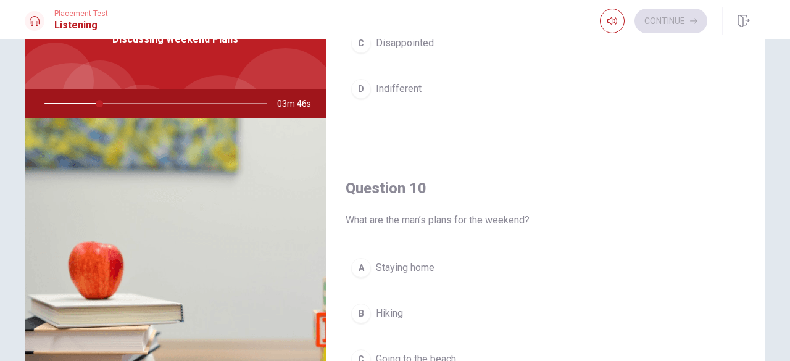
scroll to position [1142, 0]
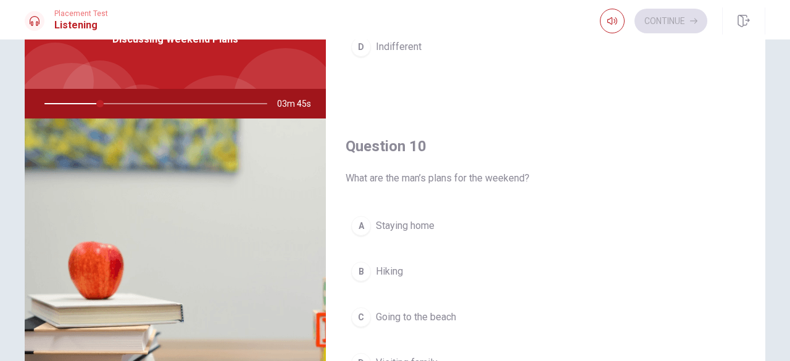
click at [589, 302] on button "C Going to the beach" at bounding box center [546, 317] width 400 height 31
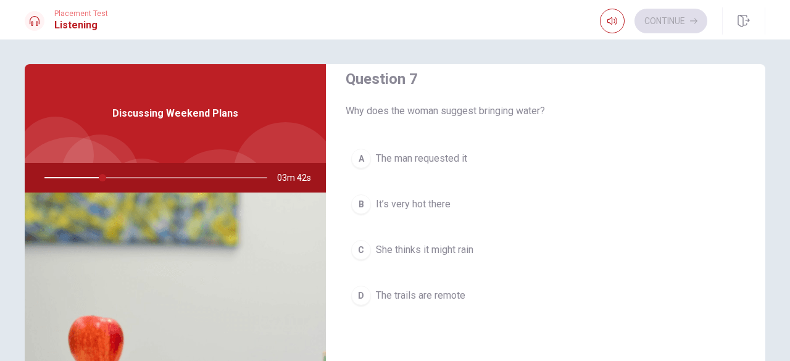
scroll to position [0, 0]
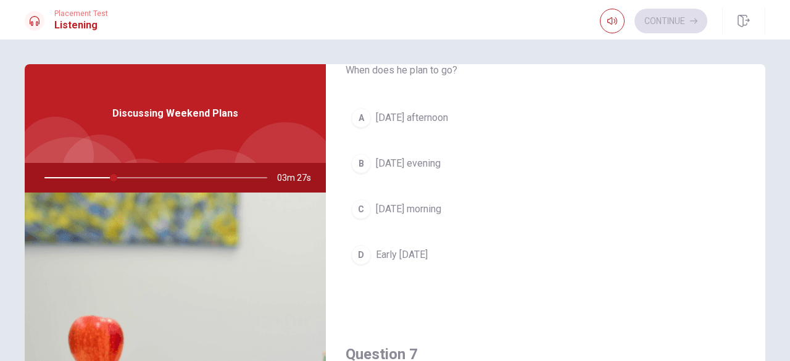
click at [594, 285] on div "A [DATE] afternoon B [DATE] evening C [DATE] morning D Early [DATE]" at bounding box center [546, 198] width 400 height 193
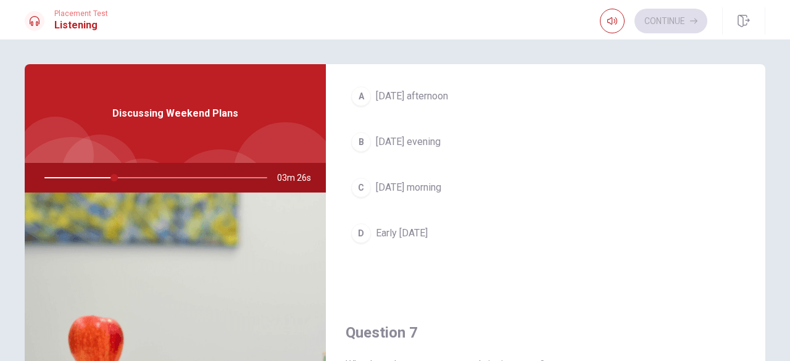
scroll to position [83, 0]
click at [433, 239] on button "D Early [DATE]" at bounding box center [546, 232] width 400 height 31
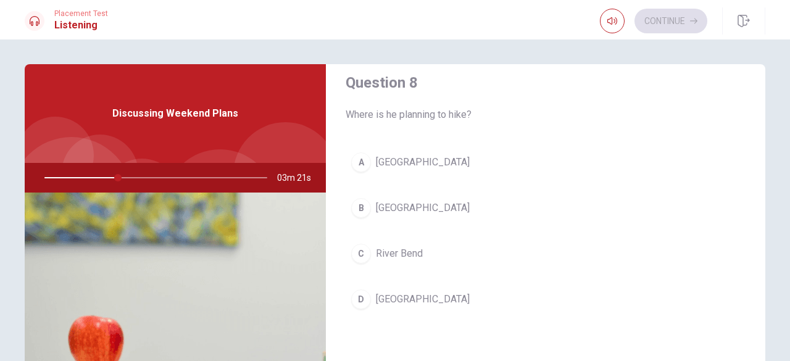
scroll to position [648, 0]
click at [493, 165] on button "A [GEOGRAPHIC_DATA]" at bounding box center [546, 162] width 400 height 31
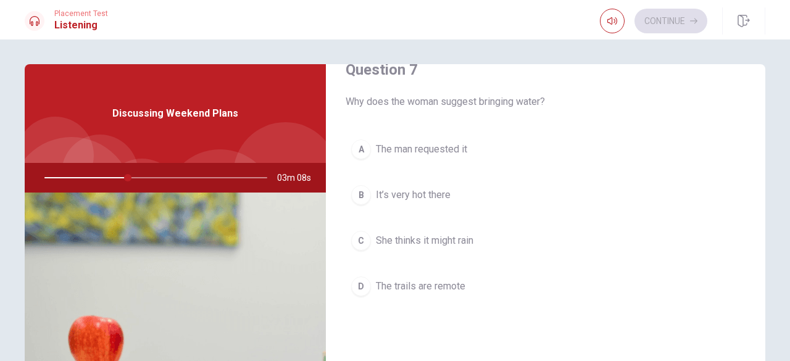
scroll to position [344, 0]
click at [524, 206] on button "B It’s very hot there" at bounding box center [546, 195] width 400 height 31
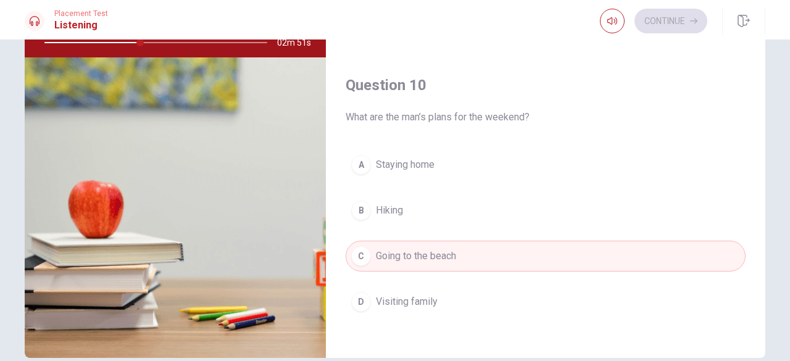
scroll to position [137, 0]
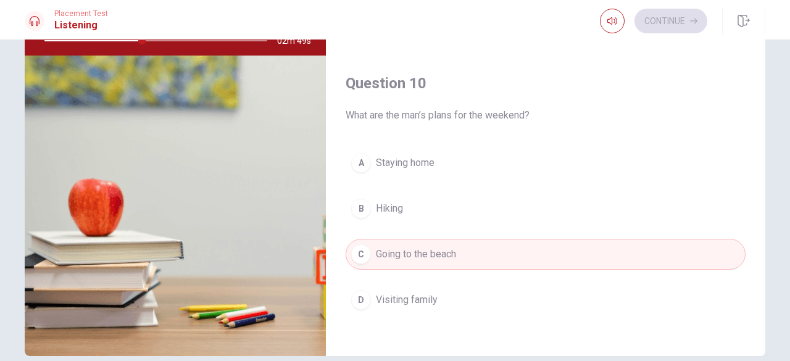
click at [513, 211] on button "B Hiking" at bounding box center [546, 208] width 400 height 31
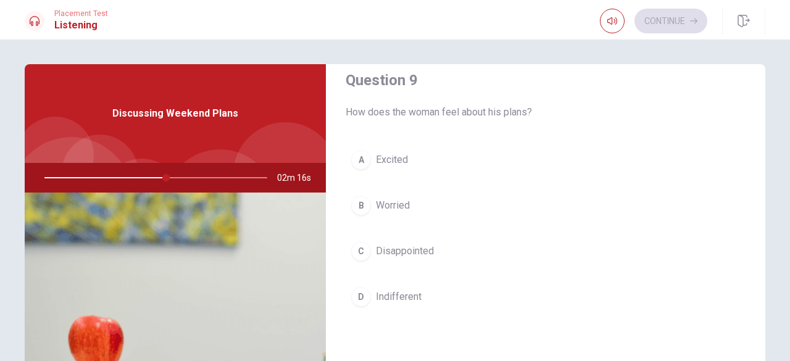
scroll to position [965, 0]
click at [536, 212] on button "B Worried" at bounding box center [546, 206] width 400 height 31
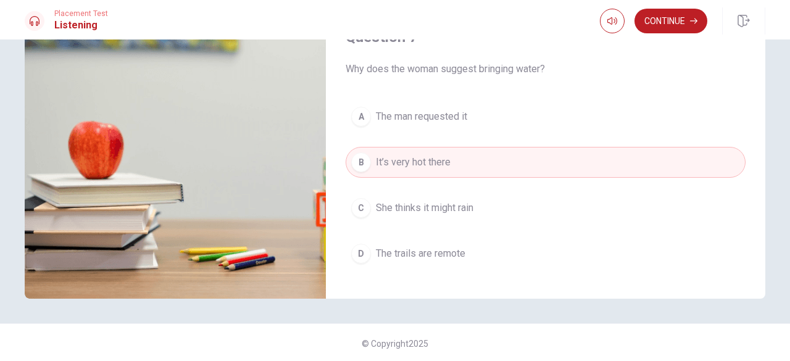
scroll to position [183, 0]
click at [511, 261] on button "D The trails are remote" at bounding box center [546, 254] width 400 height 31
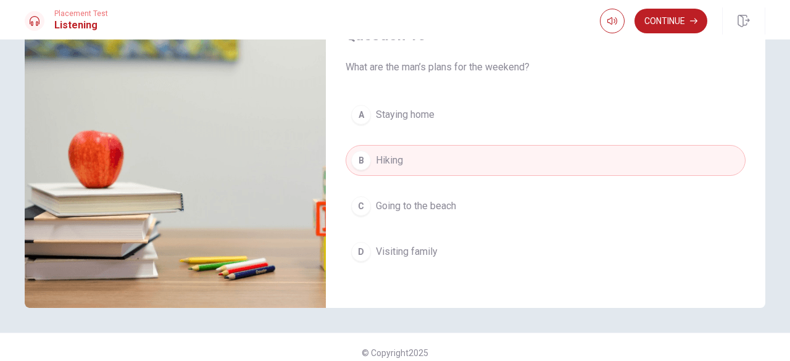
scroll to position [196, 0]
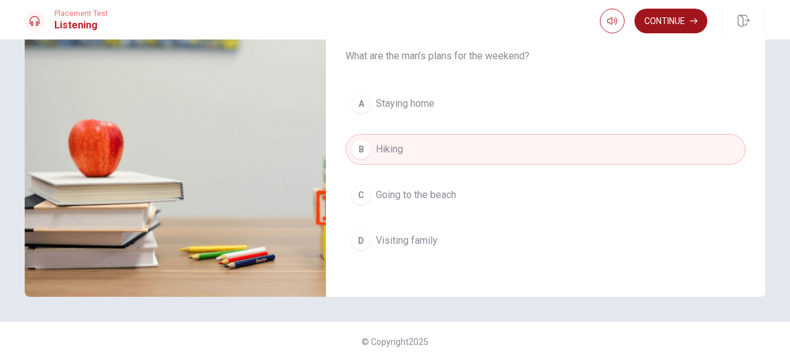
click at [678, 23] on button "Continue" at bounding box center [670, 21] width 73 height 25
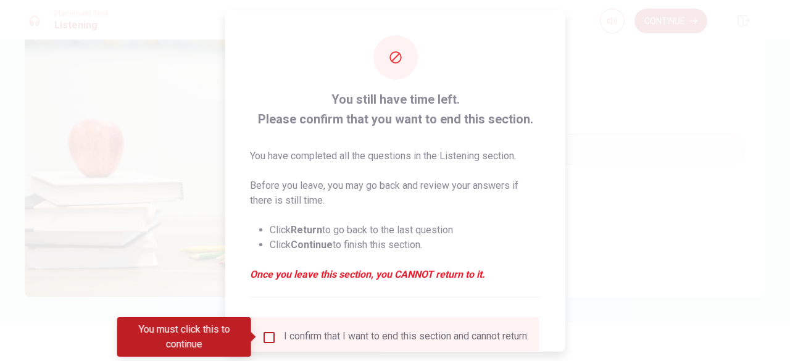
click at [262, 341] on input "You must click this to continue" at bounding box center [269, 337] width 15 height 15
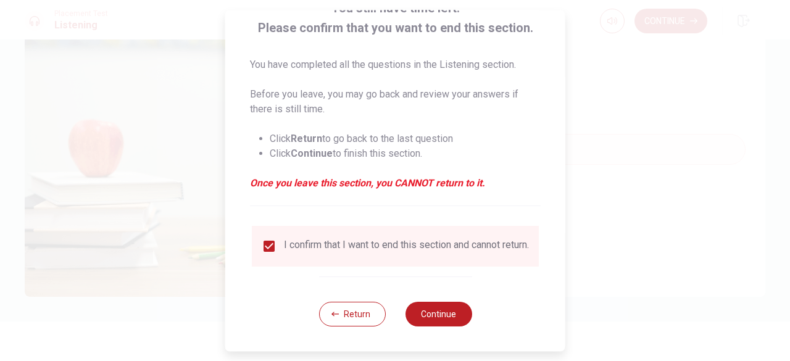
scroll to position [99, 0]
click at [439, 311] on button "Continue" at bounding box center [438, 314] width 67 height 25
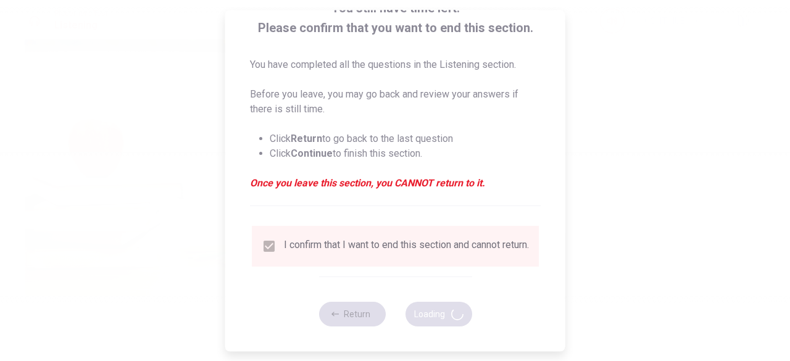
type input "69"
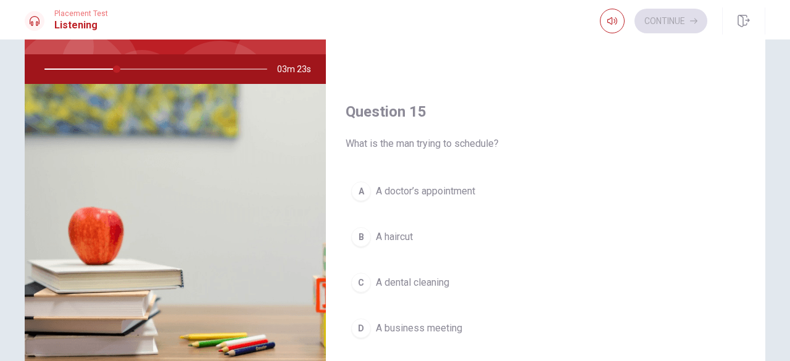
scroll to position [114, 0]
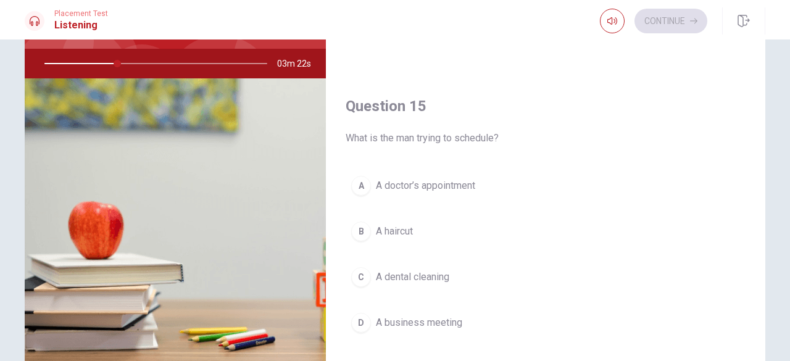
click at [480, 280] on button "C A dental cleaning" at bounding box center [546, 277] width 400 height 31
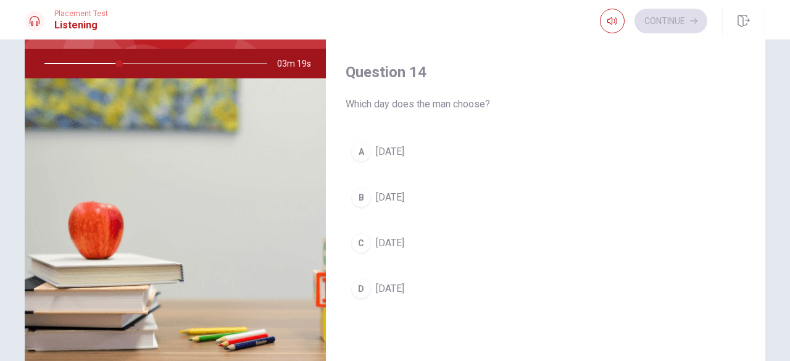
scroll to position [862, 0]
click at [480, 289] on button "D [DATE]" at bounding box center [546, 287] width 400 height 31
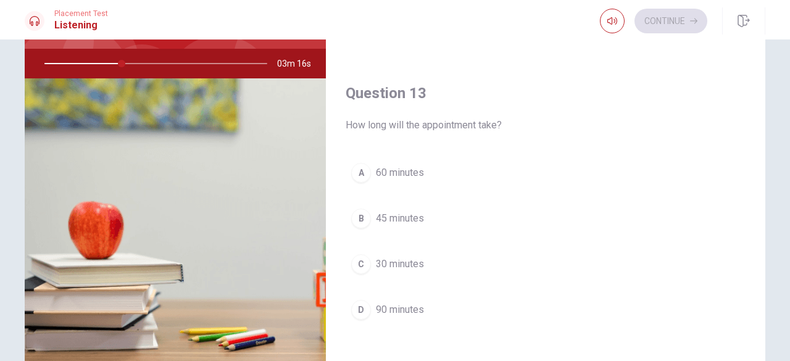
scroll to position [516, 0]
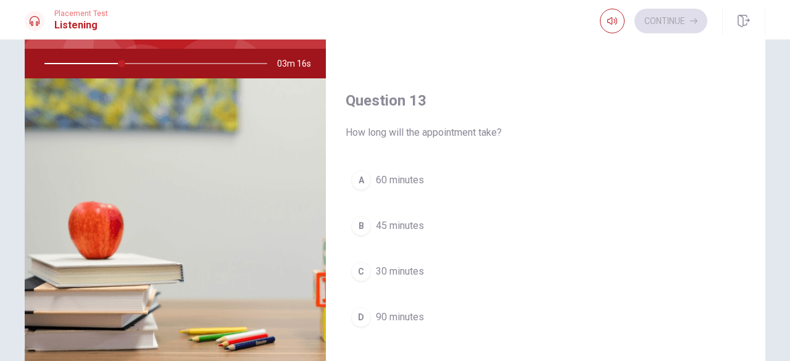
click at [515, 230] on button "B 45 minutes" at bounding box center [546, 225] width 400 height 31
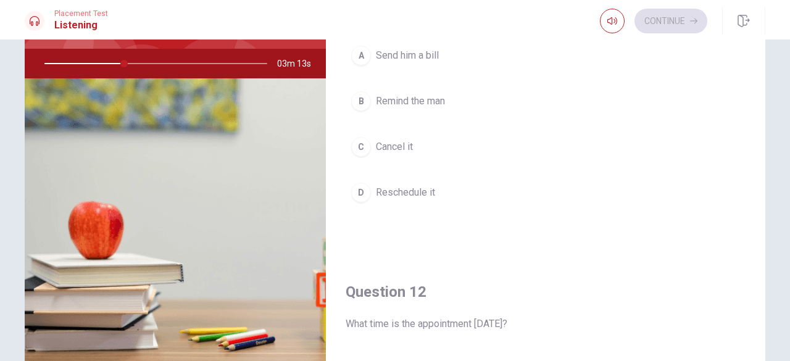
scroll to position [0, 0]
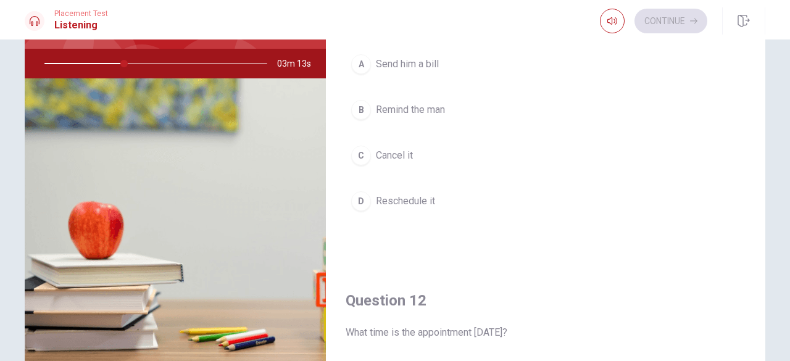
click at [552, 255] on div "Question 11 What will the office do the day before the appointment? A Send him …" at bounding box center [545, 108] width 439 height 316
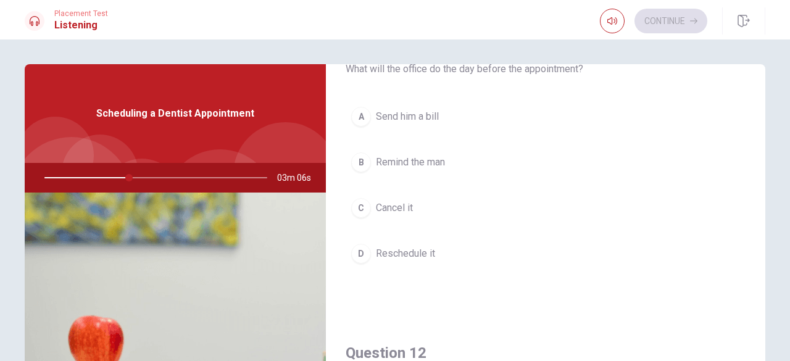
scroll to position [62, 0]
click at [528, 175] on button "B Remind the man" at bounding box center [546, 161] width 400 height 31
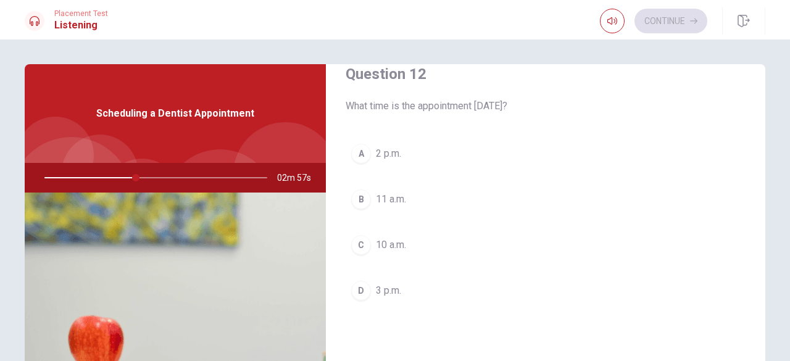
scroll to position [347, 0]
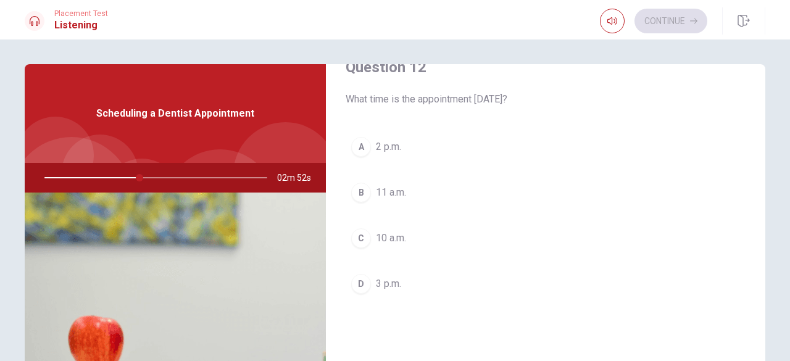
click at [484, 291] on button "D 3 p.m." at bounding box center [546, 283] width 400 height 31
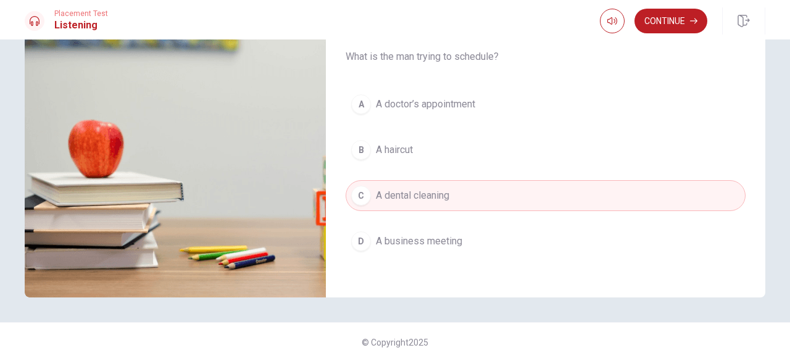
scroll to position [196, 0]
click at [668, 22] on button "Continue" at bounding box center [670, 21] width 73 height 25
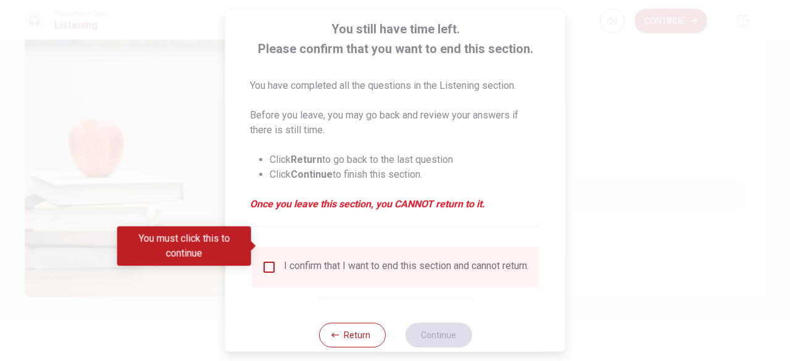
scroll to position [98, 0]
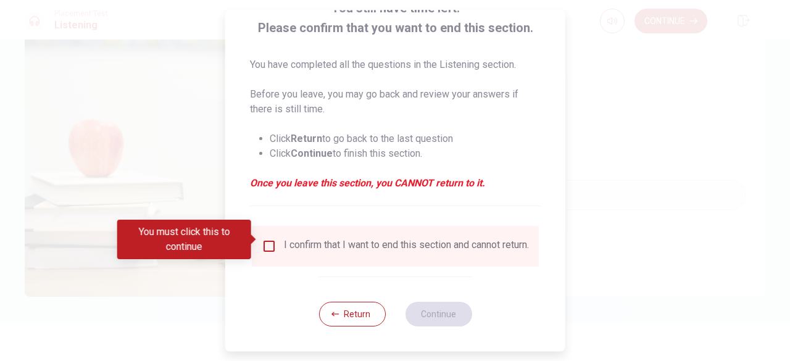
click at [268, 239] on input "You must click this to continue" at bounding box center [269, 246] width 15 height 15
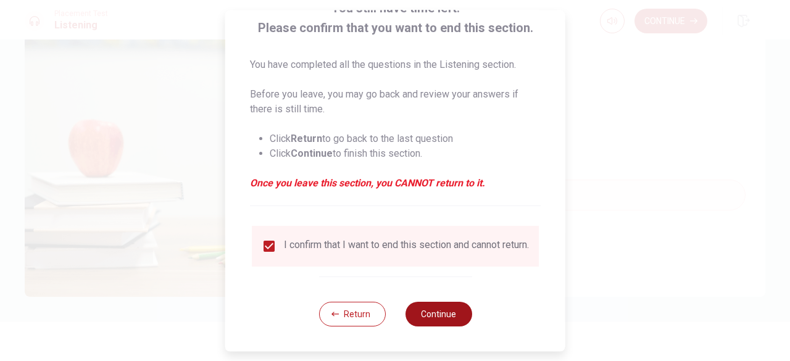
click at [451, 314] on button "Continue" at bounding box center [438, 314] width 67 height 25
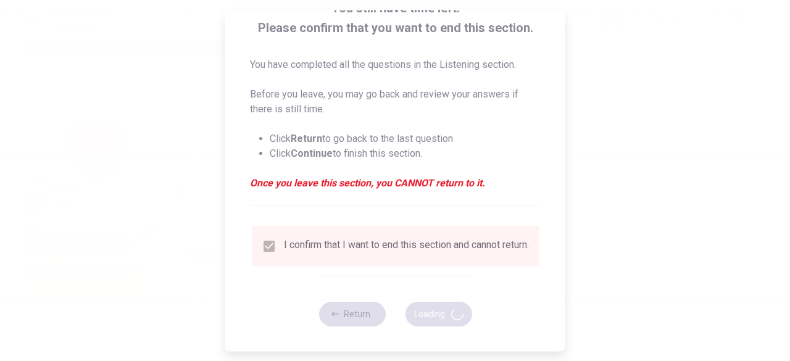
type input "49"
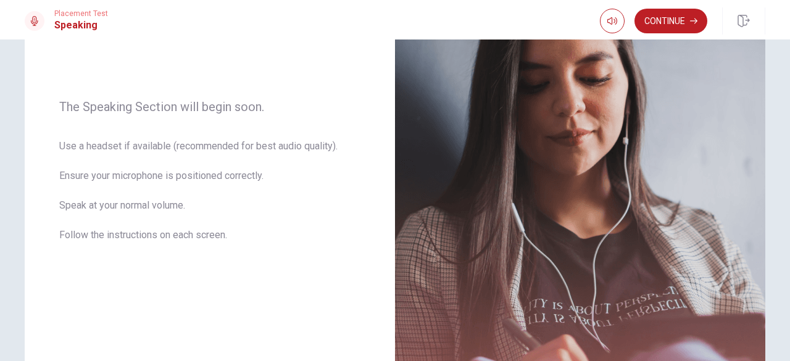
scroll to position [153, 0]
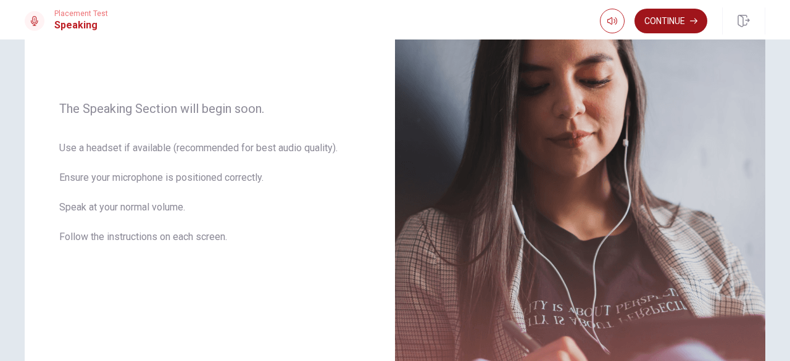
click at [680, 27] on button "Continue" at bounding box center [670, 21] width 73 height 25
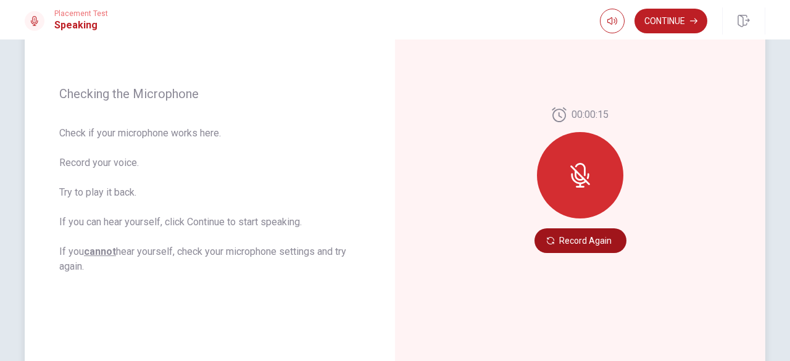
click at [594, 238] on button "Record Again" at bounding box center [580, 240] width 92 height 25
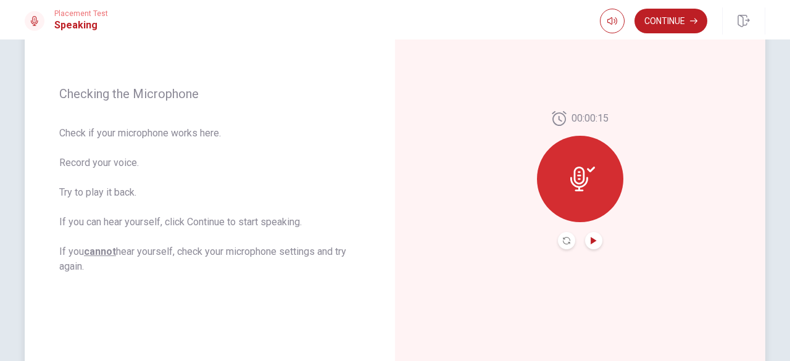
click at [591, 239] on icon "Play Audio" at bounding box center [594, 240] width 6 height 7
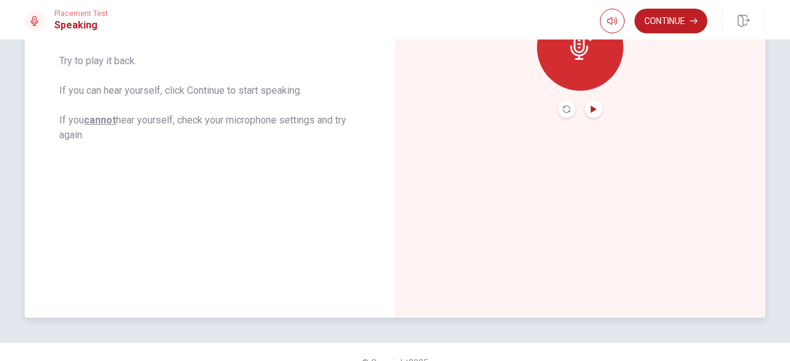
scroll to position [305, 0]
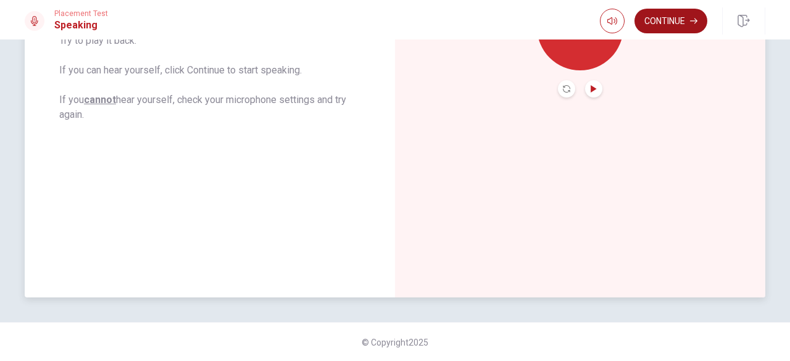
click at [684, 22] on button "Continue" at bounding box center [670, 21] width 73 height 25
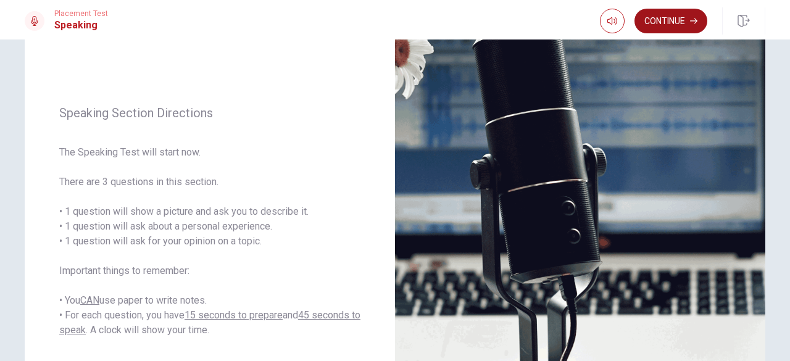
scroll to position [0, 0]
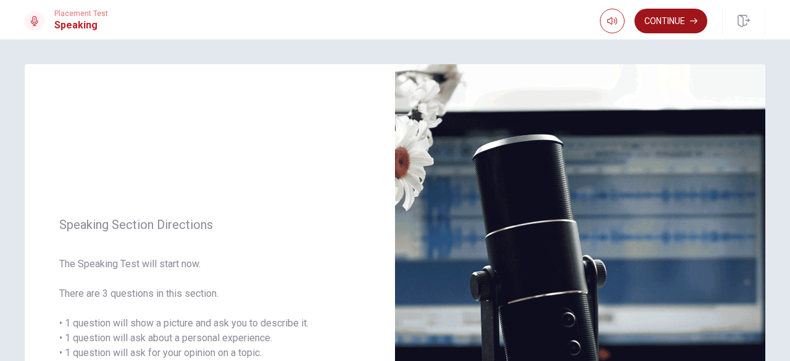
click at [674, 25] on button "Continue" at bounding box center [670, 21] width 73 height 25
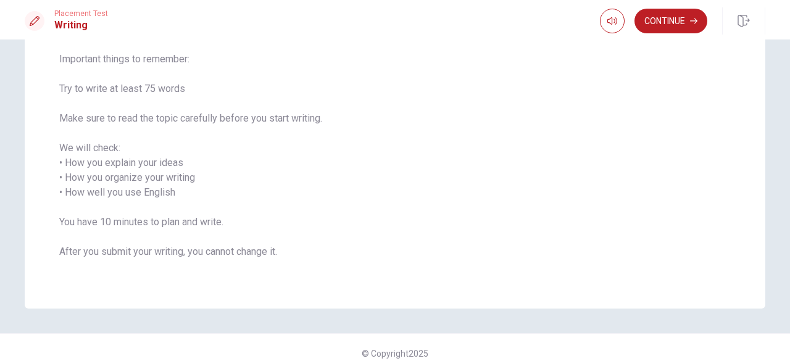
scroll to position [137, 0]
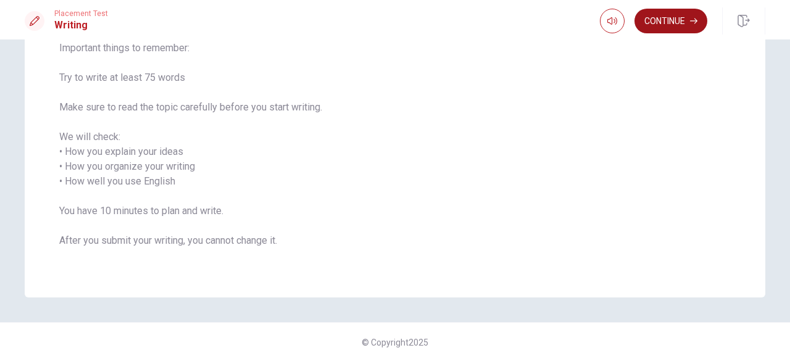
click at [681, 30] on button "Continue" at bounding box center [670, 21] width 73 height 25
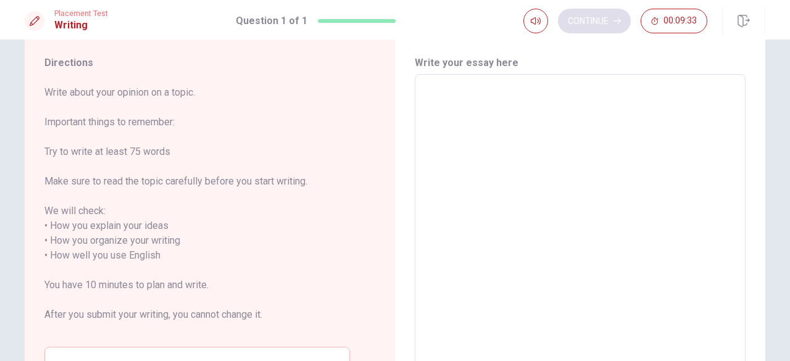
scroll to position [23, 0]
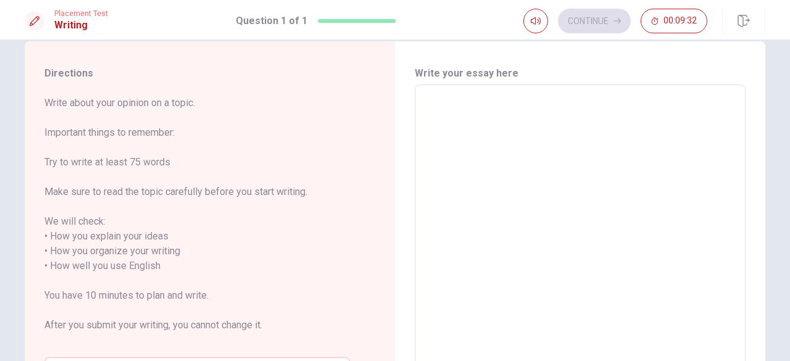
click at [476, 102] on textarea at bounding box center [580, 259] width 314 height 328
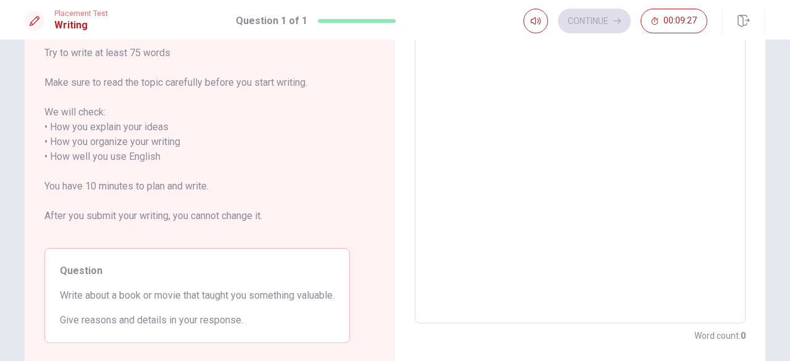
scroll to position [143, 0]
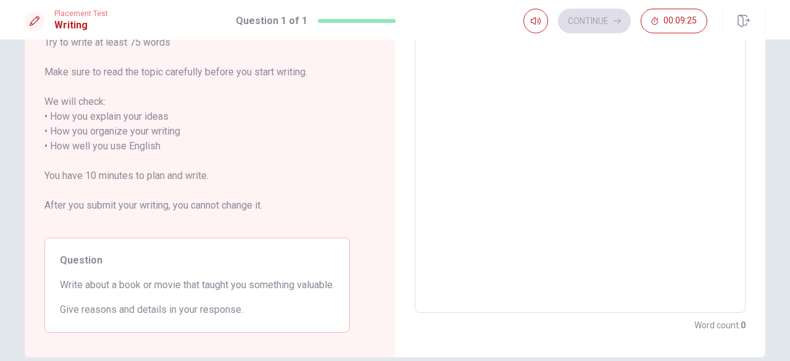
type textarea "i"
type textarea "x"
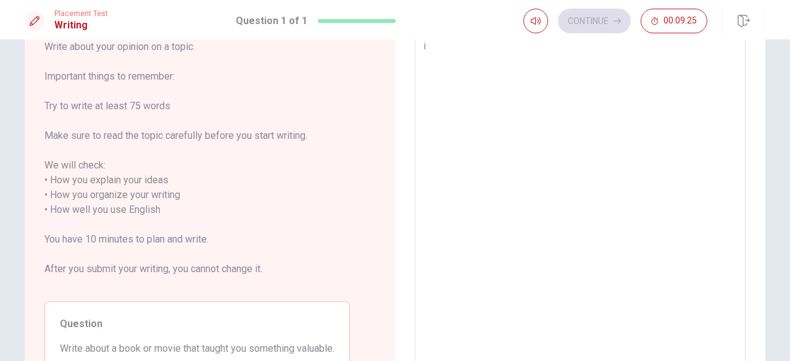
type textarea "i"
type textarea "x"
type textarea "i w"
type textarea "x"
type textarea "i wo"
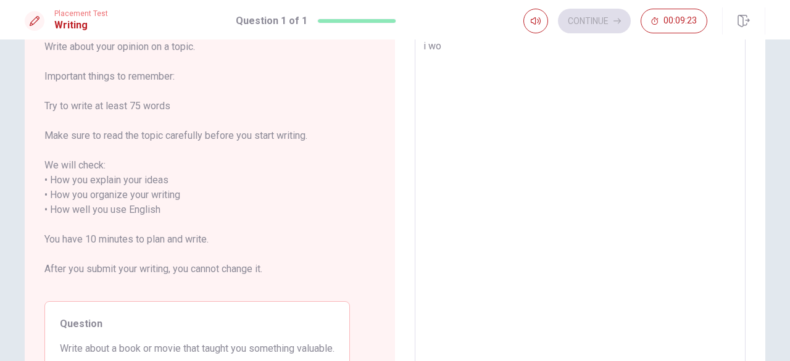
type textarea "x"
type textarea "i wou"
type textarea "x"
type textarea "i woul"
type textarea "x"
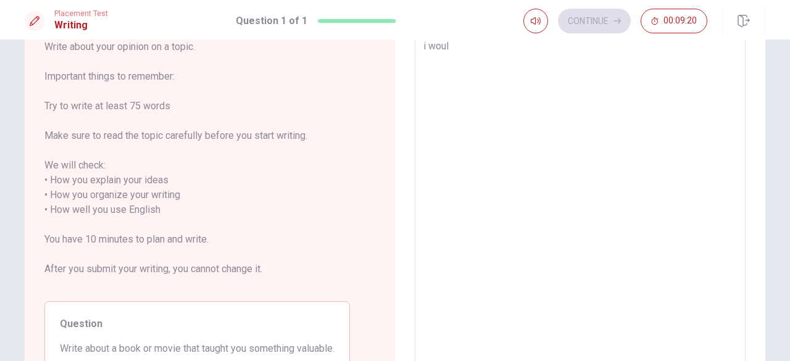
type textarea "i would"
type textarea "x"
type textarea "i would"
type textarea "x"
type textarea "i would l"
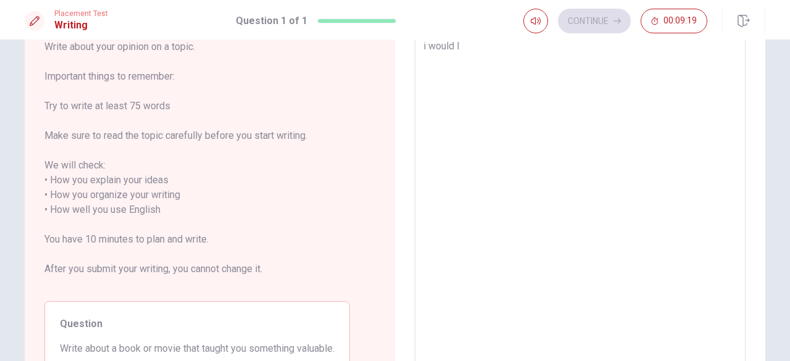
type textarea "x"
type textarea "i would li"
type textarea "x"
type textarea "i would lik"
type textarea "x"
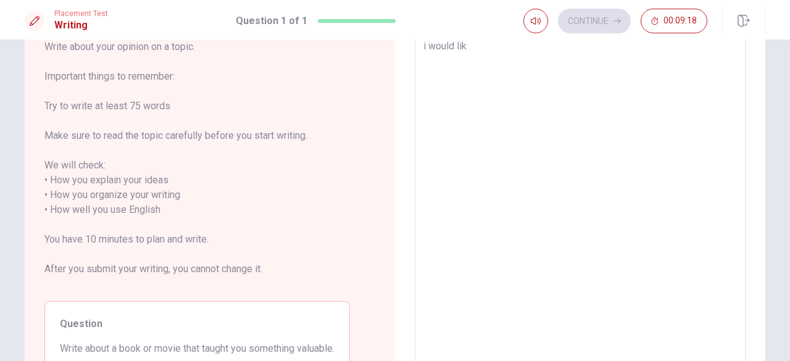
type textarea "i would like"
type textarea "x"
type textarea "i would like"
type textarea "x"
type textarea "i would like t"
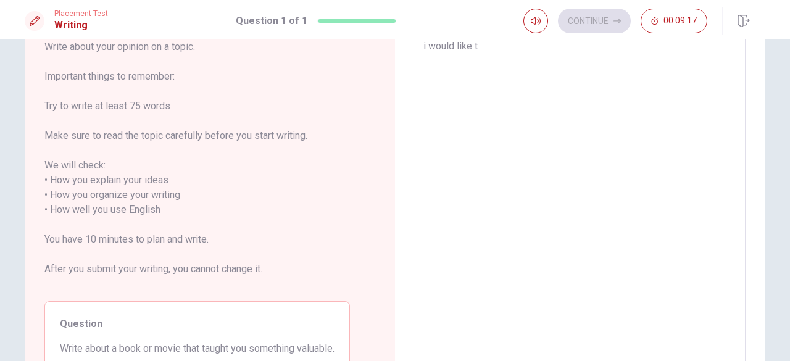
type textarea "x"
type textarea "i would like to"
type textarea "x"
type textarea "i would like to"
type textarea "x"
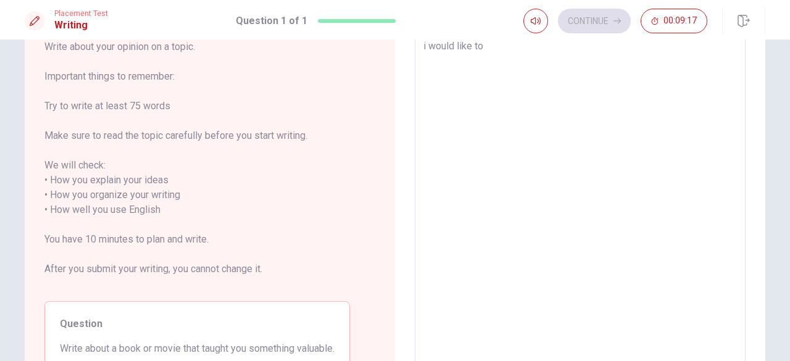
type textarea "i would like to w"
type textarea "x"
type textarea "i would like to wr"
type textarea "x"
type textarea "i would like to wri"
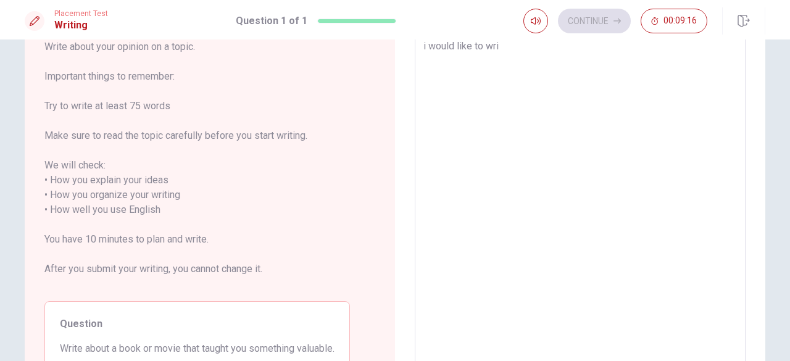
type textarea "x"
type textarea "i would like to writ"
type textarea "x"
type textarea "i would like to write"
type textarea "x"
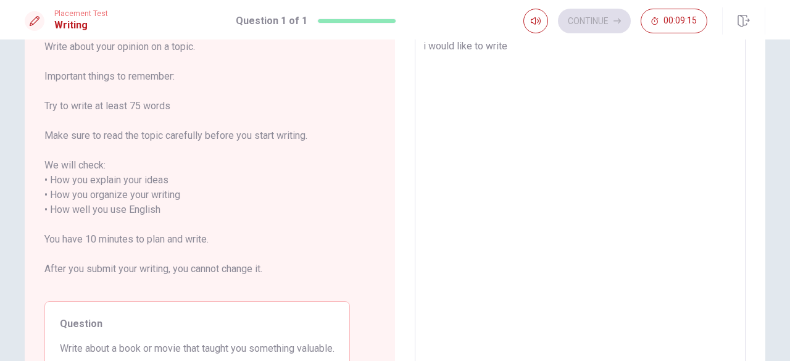
type textarea "i would like to write"
type textarea "x"
type textarea "i would like to write a"
type textarea "x"
type textarea "i would like to write ab"
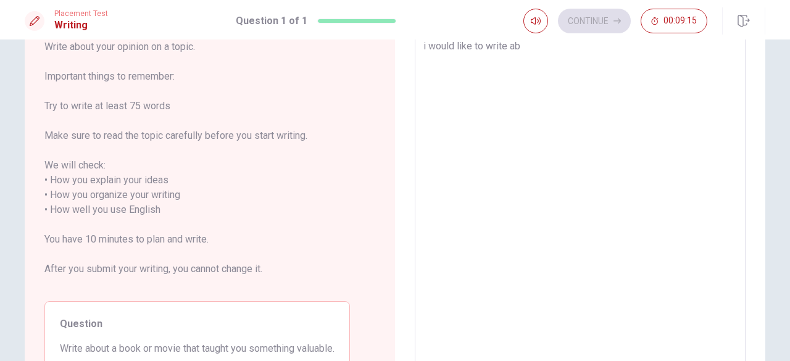
type textarea "x"
type textarea "i would like to write abo"
type textarea "x"
type textarea "i would like to write abou"
type textarea "x"
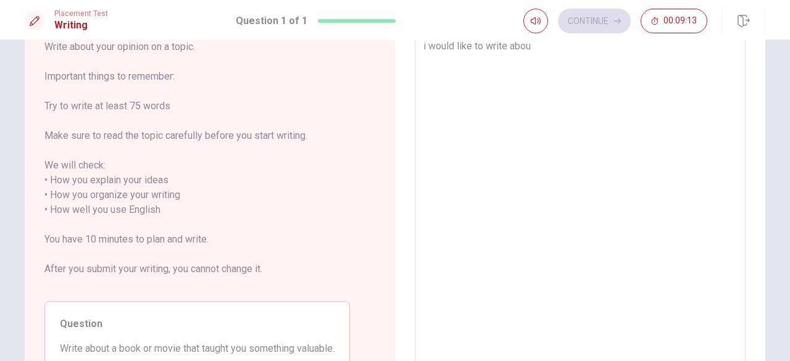
type textarea "i would like to write about"
type textarea "x"
type textarea "i would like to write about"
type textarea "x"
type textarea "i would like to write about m"
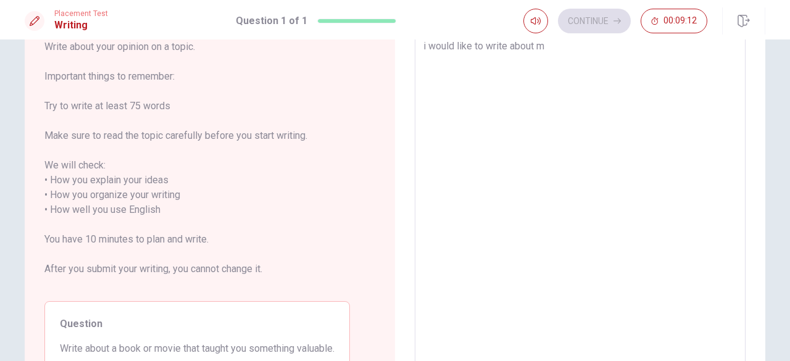
type textarea "x"
type textarea "i would like to write about my"
type textarea "x"
type textarea "i would like to write about my"
type textarea "x"
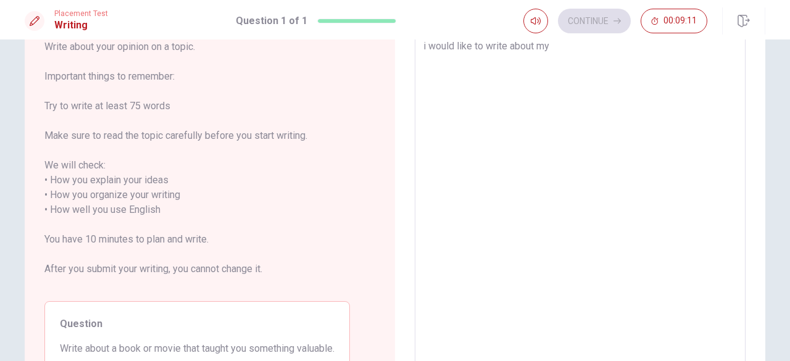
type textarea "i would like to write about my f"
type textarea "x"
type textarea "i would like to write about my fa"
type textarea "x"
type textarea "i would like to write about my fav"
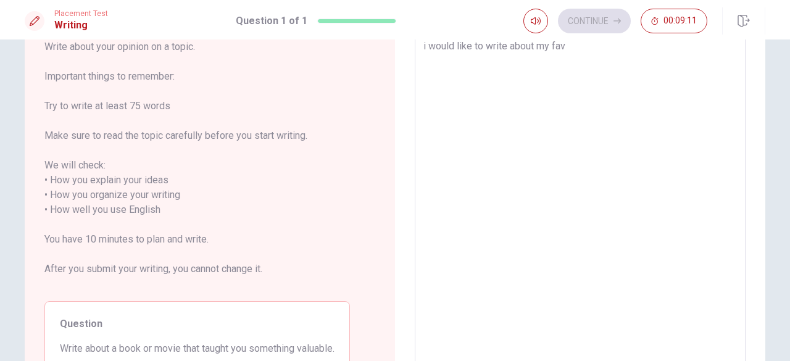
type textarea "x"
type textarea "i would like to write about my favo"
type textarea "x"
type textarea "i would like to write about my favou"
type textarea "x"
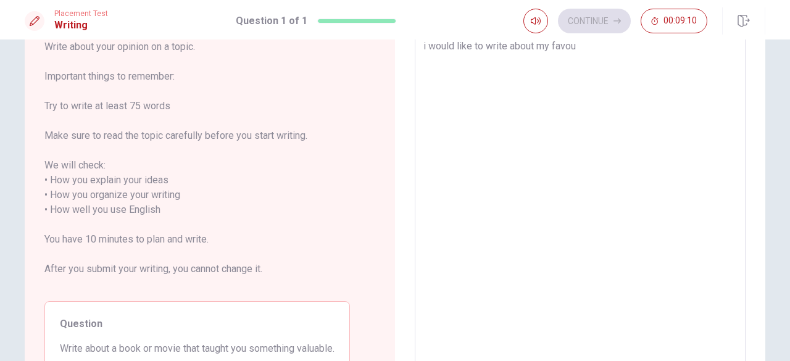
type textarea "i would like to write about my favour"
type textarea "x"
type textarea "i would like to write about my favouri"
type textarea "x"
type textarea "i would like to write about my favourit"
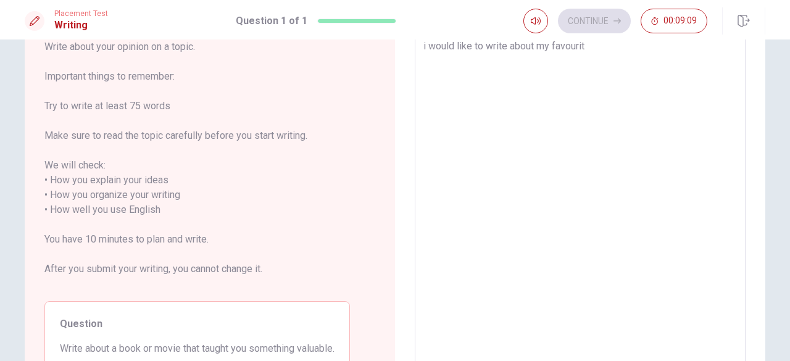
type textarea "x"
type textarea "i would like to write about my favourite"
type textarea "x"
type textarea "i would like to write about my favourite"
type textarea "x"
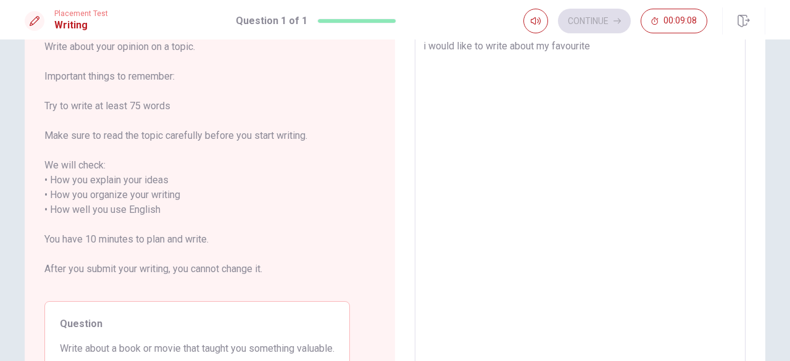
type textarea "i would like to write about my favourite m"
type textarea "x"
type textarea "i would like to write about my favourite mo"
type textarea "x"
type textarea "i would like to write about my favourite mov"
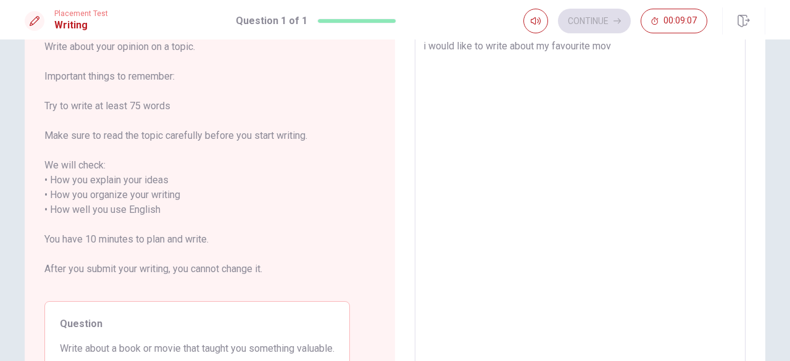
type textarea "x"
type textarea "i would like to write about my favourite movi"
type textarea "x"
type textarea "i would like to write about my favourite movie"
type textarea "x"
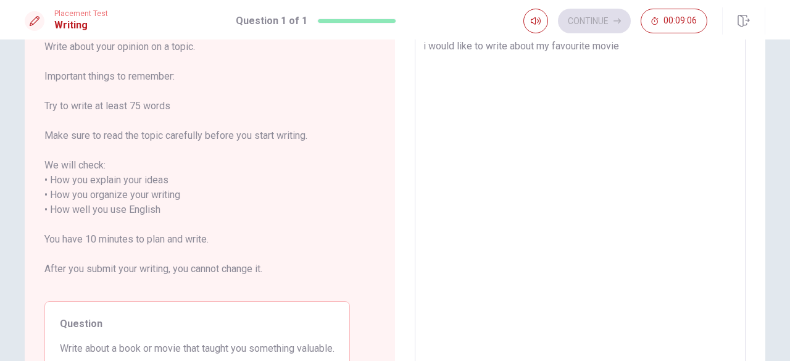
type textarea "i would like to write about my favourite movie"
type textarea "x"
type textarea "i would like to write about my favourite movie a"
type textarea "x"
type textarea "i would like to write about my favourite movie an"
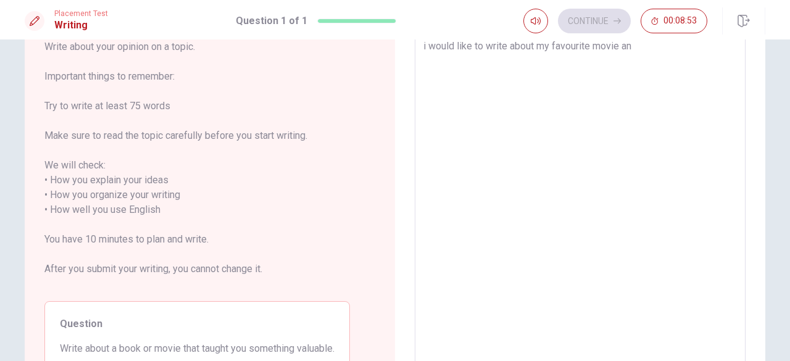
type textarea "x"
type textarea "i would like to write about my favourite movie and"
type textarea "x"
type textarea "i would like to write about my favourite movie and"
type textarea "x"
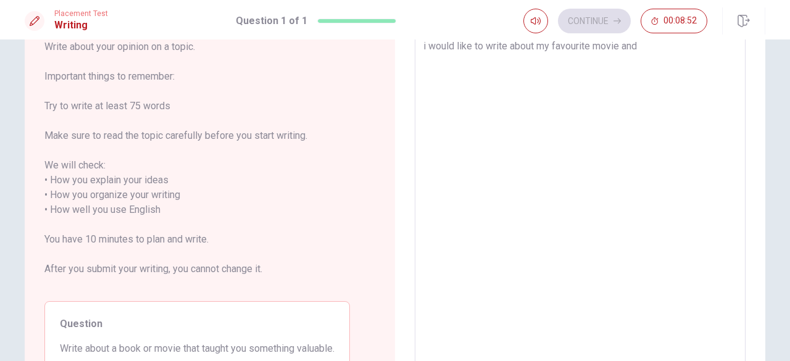
type textarea "i would like to write about my favourite movie and t"
type textarea "x"
type textarea "i would like to write about my favourite movie and th"
type textarea "x"
type textarea "i would like to write about my favourite movie and the"
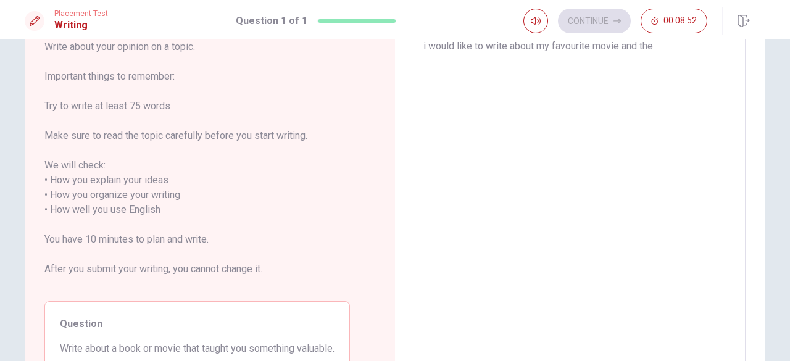
type textarea "x"
type textarea "i would like to write about my favourite movie and the"
type textarea "x"
type textarea "i would like to write about my favourite movie and the n"
type textarea "x"
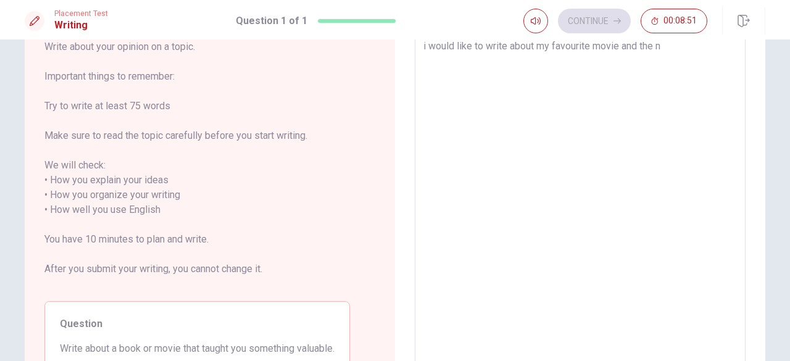
type textarea "i would like to write about my favourite movie and the na"
type textarea "x"
type textarea "i would like to write about my favourite movie and the nam"
type textarea "x"
type textarea "i would like to write about my favourite movie and the name"
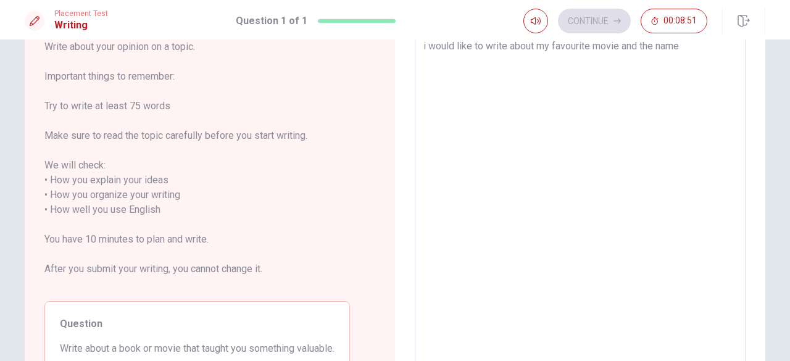
type textarea "x"
type textarea "i would like to write about my favourite movie and the name"
type textarea "x"
type textarea "i would like to write about my favourite movie and the name o"
type textarea "x"
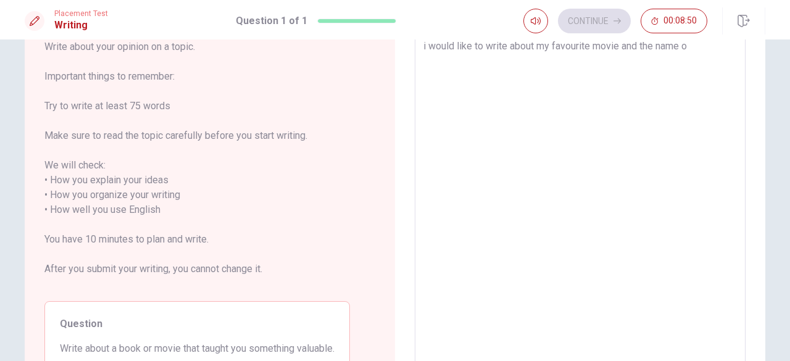
type textarea "i would like to write about my favourite movie and the name of"
type textarea "x"
type textarea "i would like to write about my favourite movie and the name of"
type textarea "x"
type textarea "i would like to write about my favourite movie and the name of t"
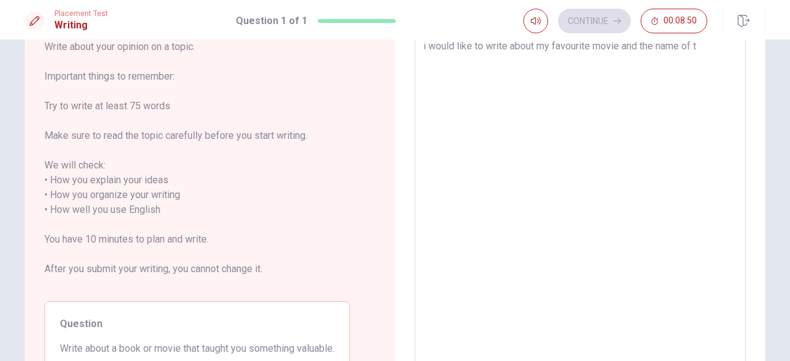
type textarea "x"
type textarea "i would like to write about my favourite movie and the name of th"
type textarea "x"
type textarea "i would like to write about my favourite movie and the name of the"
type textarea "x"
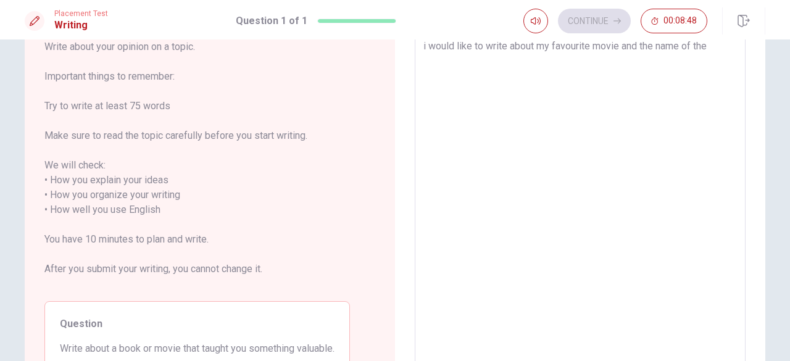
type textarea "i would like to write about my favourite movie and the name of the"
type textarea "x"
type textarea "i would like to write about my favourite movie and the name of the m"
type textarea "x"
type textarea "i would like to write about my favourite movie and the name of the mo"
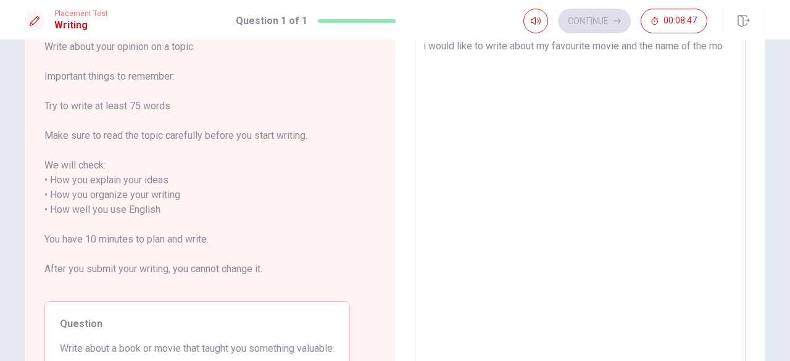
type textarea "x"
type textarea "i would like to write about my favourite movie and the name of the mov"
type textarea "x"
type textarea "i would like to write about my favourite movie and the name of the movi"
type textarea "x"
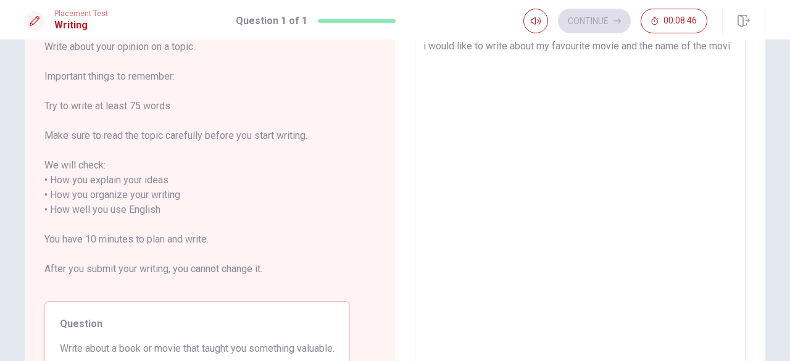
type textarea "i would like to write about my favourite movie and the name of the movie"
type textarea "x"
type textarea "i would like to write about my favourite movie and the name of the movie"
type textarea "x"
type textarea "i would like to write about my favourite movie and the name of the movie i"
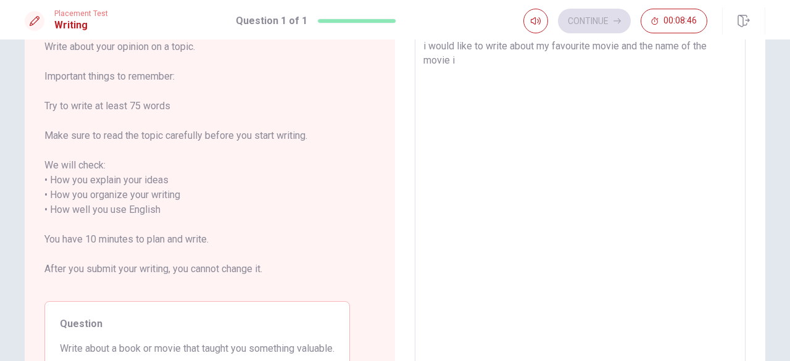
type textarea "x"
type textarea "i would like to write about my favourite movie and the name of the movie is"
type textarea "x"
type textarea "i would like to write about my favourite movie and the name of the movie is"
type textarea "x"
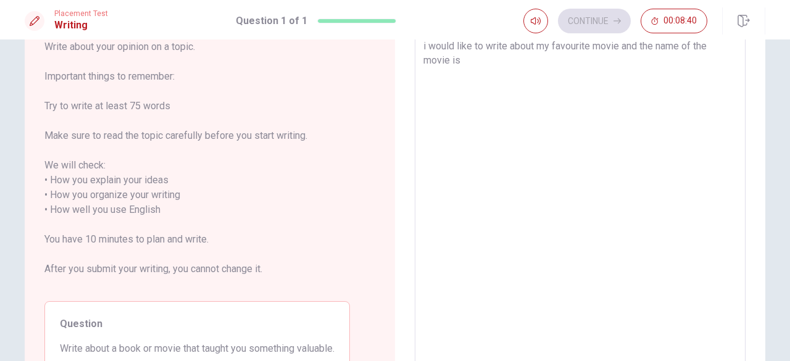
type textarea "i would like to write about my favourite movie and the name of the movie is t"
type textarea "x"
type textarea "i would like to write about my favourite movie and the name of the movie is th"
type textarea "x"
type textarea "i would like to write about my favourite movie and the name of the movie is thr"
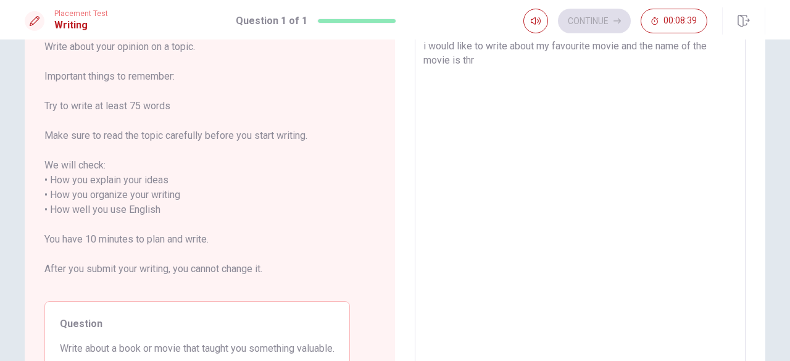
type textarea "x"
type textarea "i would like to write about my favourite movie and the name of the movie is thre"
type textarea "x"
type textarea "i would like to write about my favourite movie and the name of the movie is thr…"
type textarea "x"
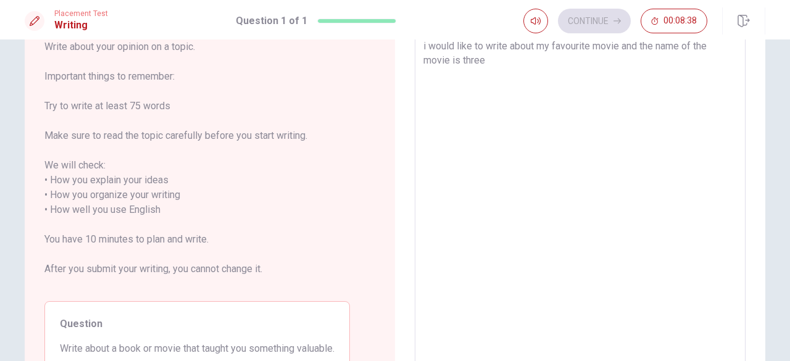
type textarea "i would like to write about my favourite movie and the name of the movie is thr…"
type textarea "x"
type textarea "i would like to write about my favourite movie and the name of the movie is thr…"
type textarea "x"
type textarea "i would like to write about my favourite movie and the name of the movie is thr…"
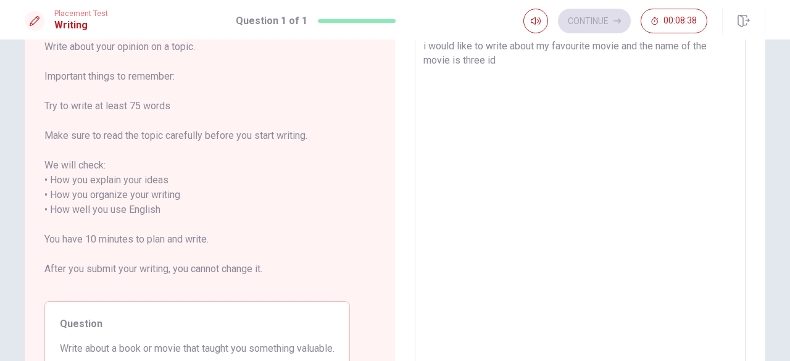
type textarea "x"
type textarea "i would like to write about my favourite movie and the name of the movie is thr…"
type textarea "x"
type textarea "i would like to write about my favourite movie and the name of the movie is thr…"
type textarea "x"
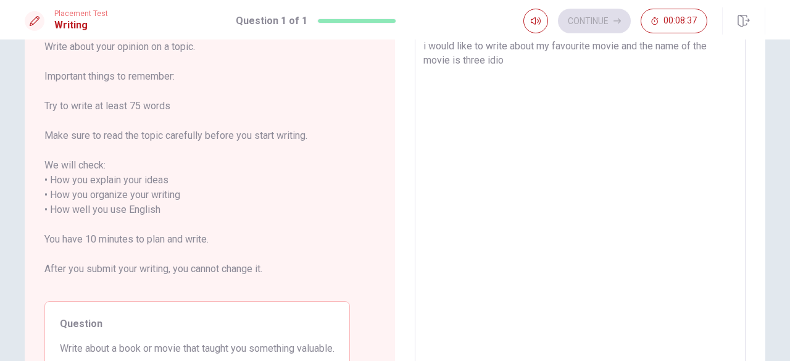
type textarea "i would like to write about my favourite movie and the name of the movie is thr…"
type textarea "x"
type textarea "i would like to write about my favourite movie and the name of the movie is thr…"
type textarea "x"
type textarea "i would like to write about my favourite movie and the name of the movie is thr…"
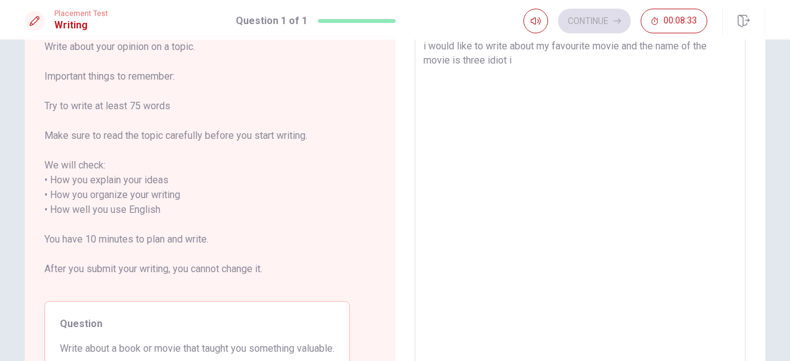
type textarea "x"
type textarea "i would like to write about my favourite movie and the name of the movie is thr…"
type textarea "x"
type textarea "i would like to write about my favourite movie and the name of the movie is thr…"
type textarea "x"
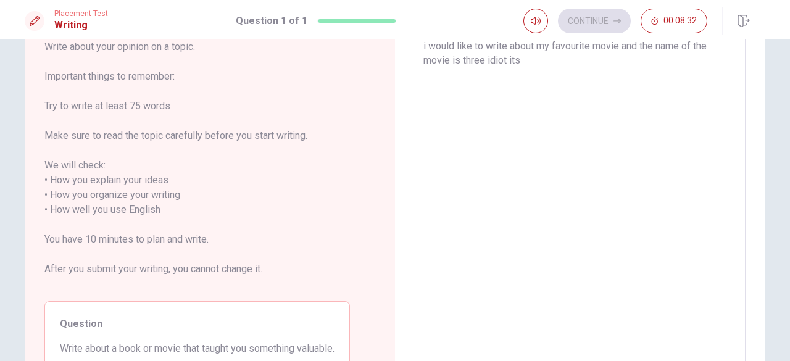
type textarea "i would like to write about my favourite movie and the name of the movie is thr…"
type textarea "x"
type textarea "i would like to write about my favourite movie and the name of the movie is thr…"
type textarea "x"
type textarea "i would like to write about my favourite movie and the name of the movie is thr…"
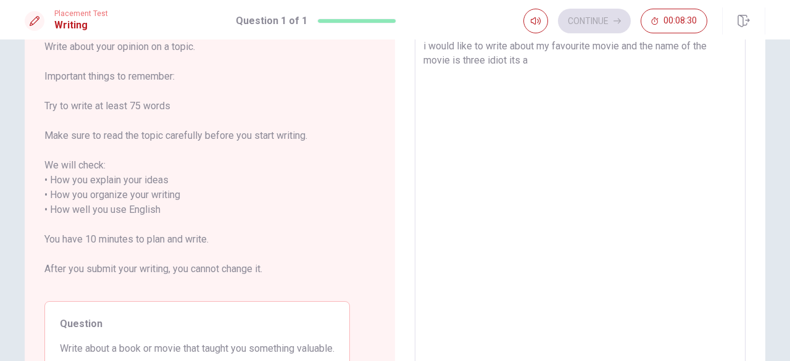
type textarea "x"
type textarea "i would like to write about my favourite movie and the name of the movie is thr…"
type textarea "x"
type textarea "i would like to write about my favourite movie and the name of the movie is thr…"
type textarea "x"
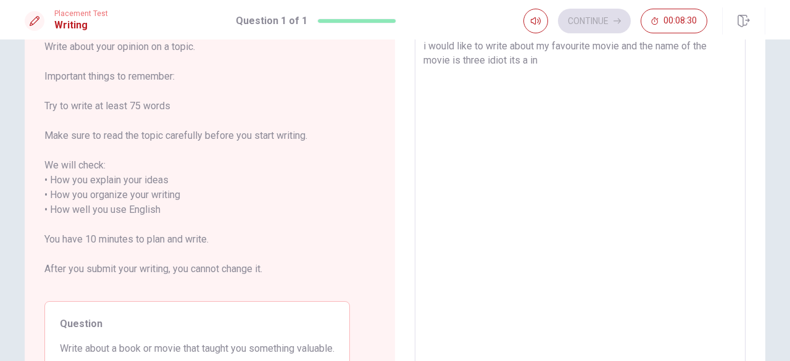
type textarea "i would like to write about my favourite movie and the name of the movie is thr…"
type textarea "x"
type textarea "i would like to write about my favourite movie and the name of the movie is thr…"
type textarea "x"
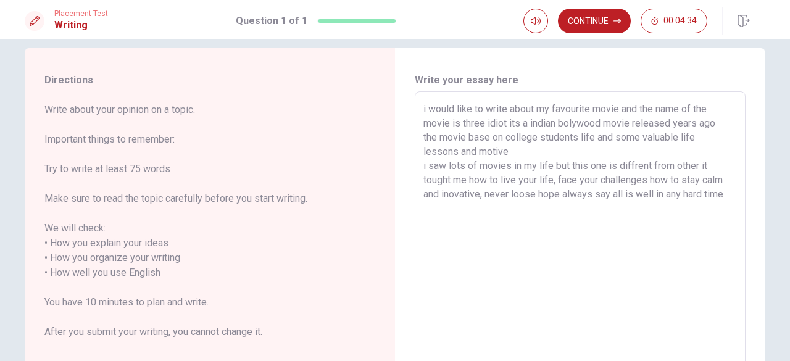
scroll to position [0, 0]
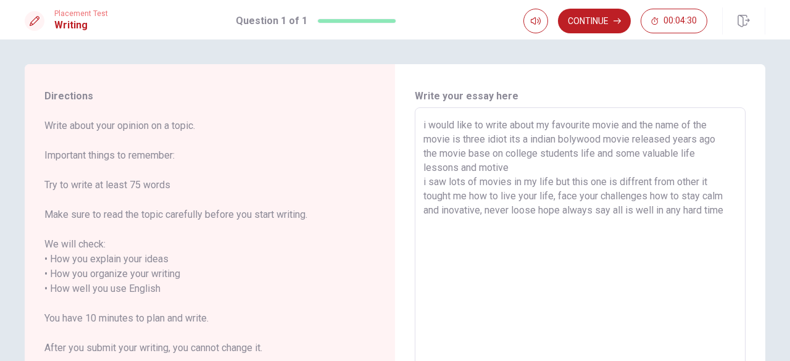
click at [423, 124] on textarea "i would like to write about my favourite movie and the name of the movie is thr…" at bounding box center [580, 282] width 314 height 328
click at [504, 139] on textarea "I would like to write about my favourite movie and the name of the movie is thr…" at bounding box center [580, 282] width 314 height 328
click at [510, 141] on textarea "I would like to write about my favourite movie and the name of the movie is thr…" at bounding box center [580, 282] width 314 height 328
click at [468, 168] on textarea "I would like to write about my favourite movie and the name of the movie is thr…" at bounding box center [580, 282] width 314 height 328
click at [423, 178] on textarea "I would like to write about my favourite movie and the name of the movie is thr…" at bounding box center [580, 282] width 314 height 328
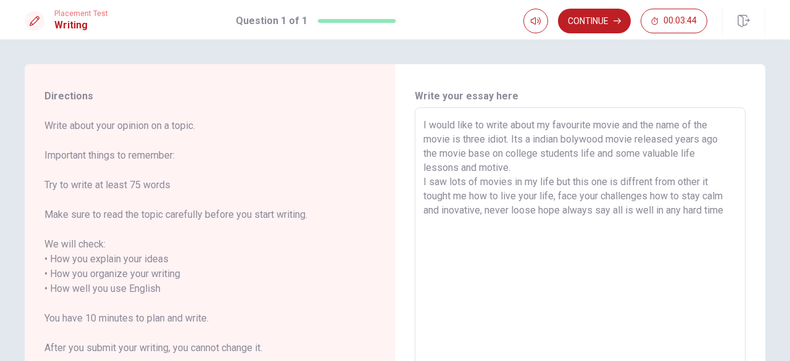
click at [701, 180] on textarea "I would like to write about my favourite movie and the name of the movie is thr…" at bounding box center [580, 282] width 314 height 328
click at [722, 213] on textarea "I would like to write about my favourite movie and the name of the movie is thr…" at bounding box center [580, 282] width 314 height 328
click at [720, 143] on textarea "I would like to write about my favourite movie and the name of the movie is thr…" at bounding box center [580, 282] width 314 height 328
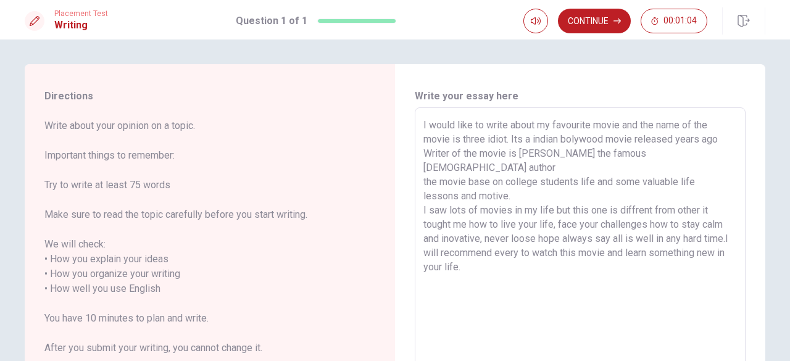
click at [436, 167] on textarea "I would like to write about my favourite movie and the name of the movie is thr…" at bounding box center [580, 282] width 314 height 328
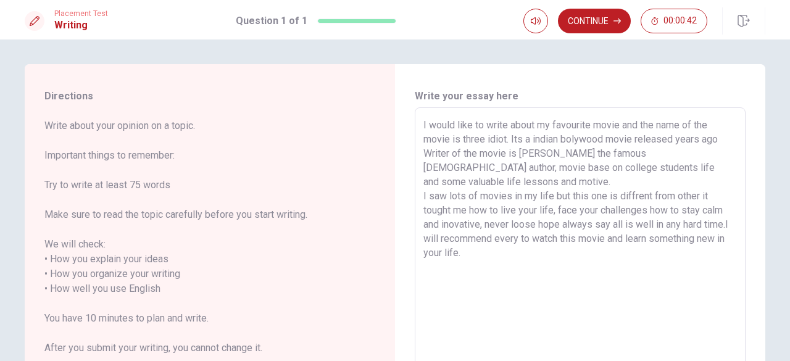
click at [715, 140] on textarea "I would like to write about my favourite movie and the name of the movie is thr…" at bounding box center [580, 282] width 314 height 328
click at [461, 180] on textarea "I would like to write about my favourite movie and the name of the movie is thr…" at bounding box center [580, 282] width 314 height 328
click at [449, 181] on textarea "I would like to write about my favourite movie and the name of the movie is thr…" at bounding box center [580, 282] width 314 height 328
click at [604, 25] on button "Continue" at bounding box center [594, 21] width 73 height 25
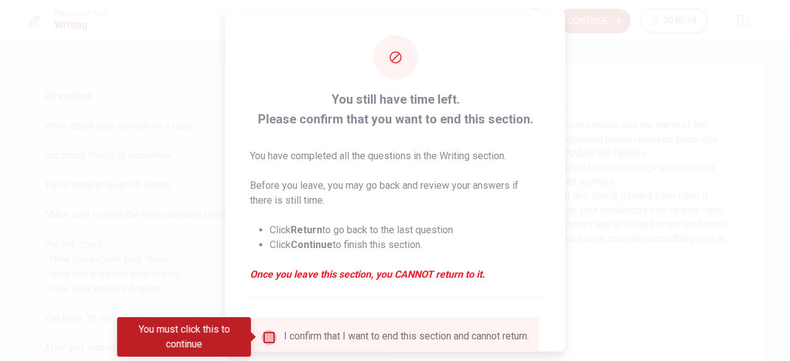
click at [272, 333] on input "You must click this to continue" at bounding box center [269, 337] width 15 height 15
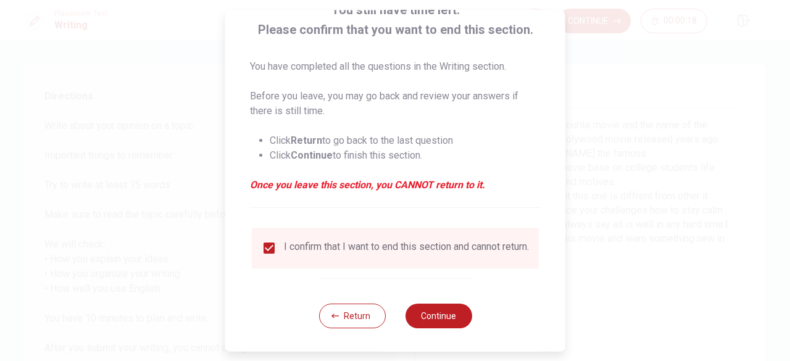
scroll to position [99, 0]
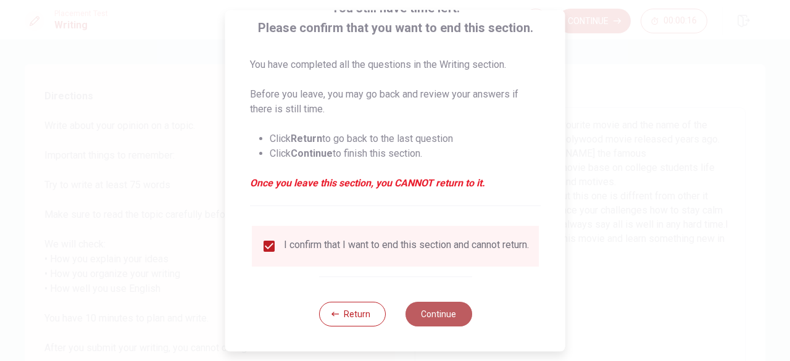
click at [443, 318] on button "Continue" at bounding box center [438, 314] width 67 height 25
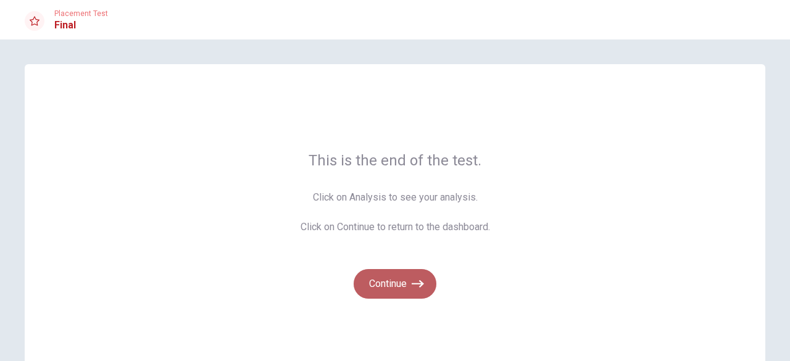
click at [389, 282] on button "Continue" at bounding box center [395, 284] width 83 height 30
